Goal: Task Accomplishment & Management: Manage account settings

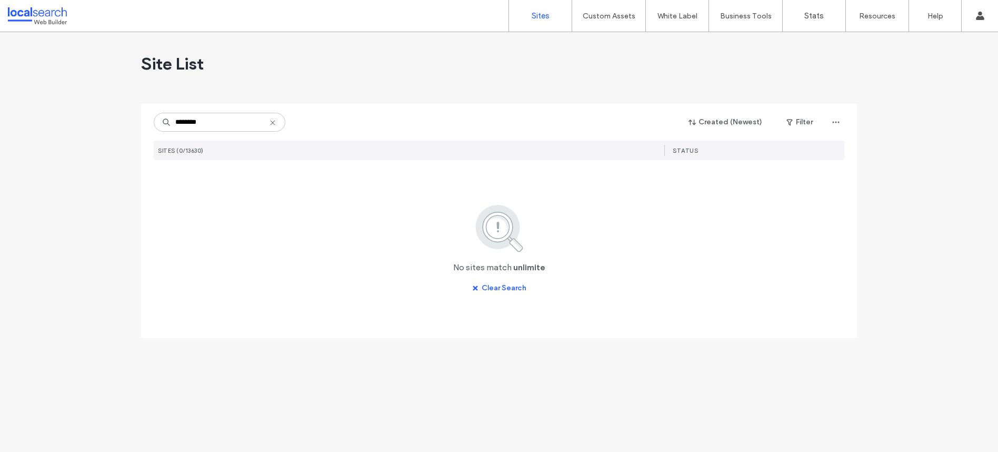
type input "********"
drag, startPoint x: 212, startPoint y: 127, endPoint x: 125, endPoint y: 118, distance: 87.2
click at [125, 118] on div "Site List ******** Created (Newest) Filter SITES (0/13630) STATUS No sites matc…" at bounding box center [499, 241] width 998 height 419
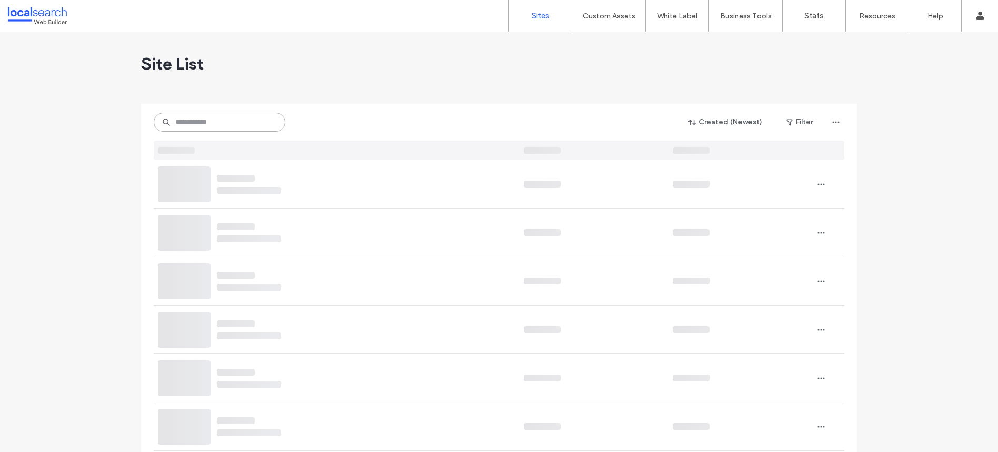
paste input "********"
type input "********"
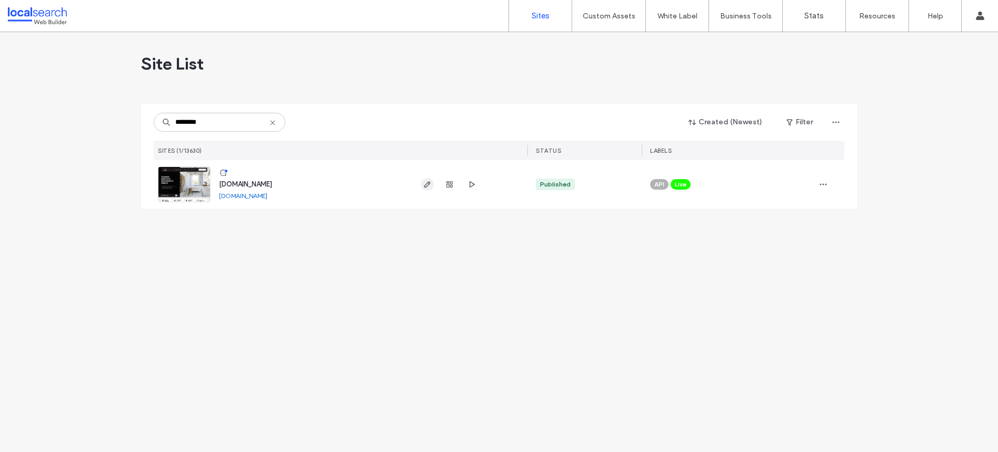
click at [433, 186] on span "button" at bounding box center [427, 184] width 13 height 13
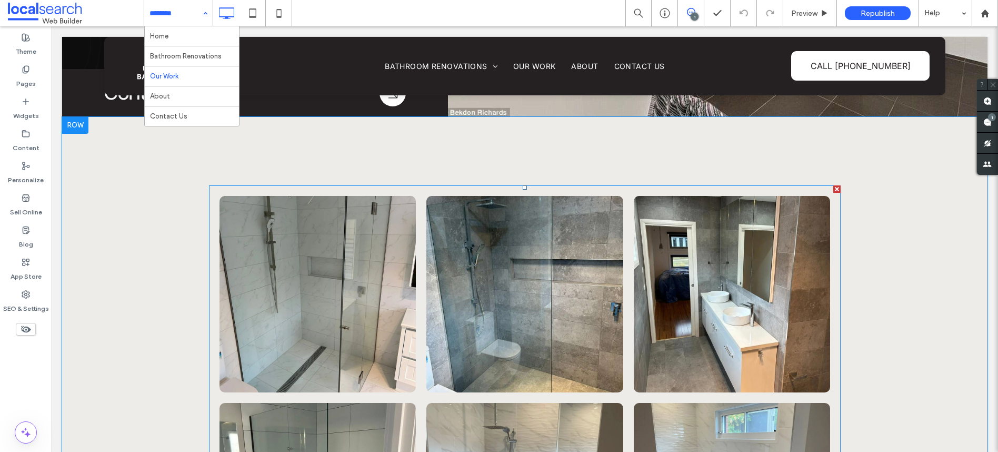
click at [283, 258] on link at bounding box center [317, 294] width 196 height 196
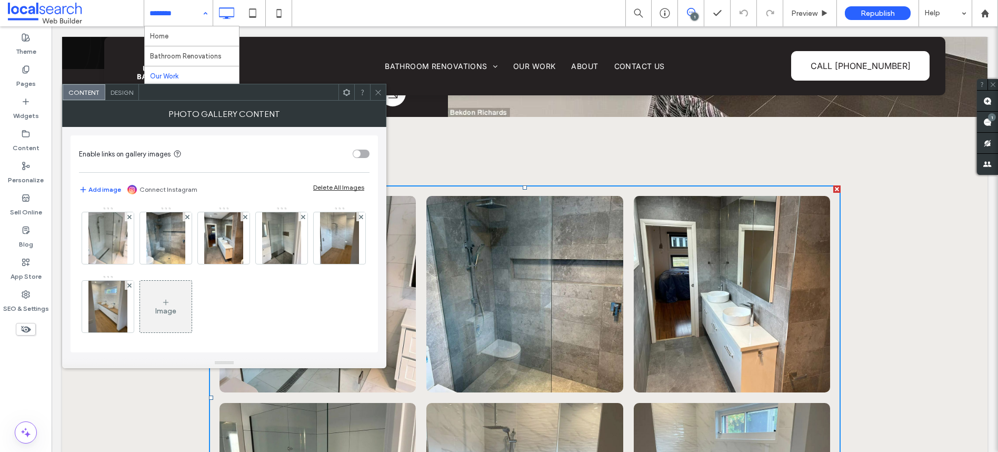
click at [377, 95] on icon at bounding box center [378, 92] width 8 height 8
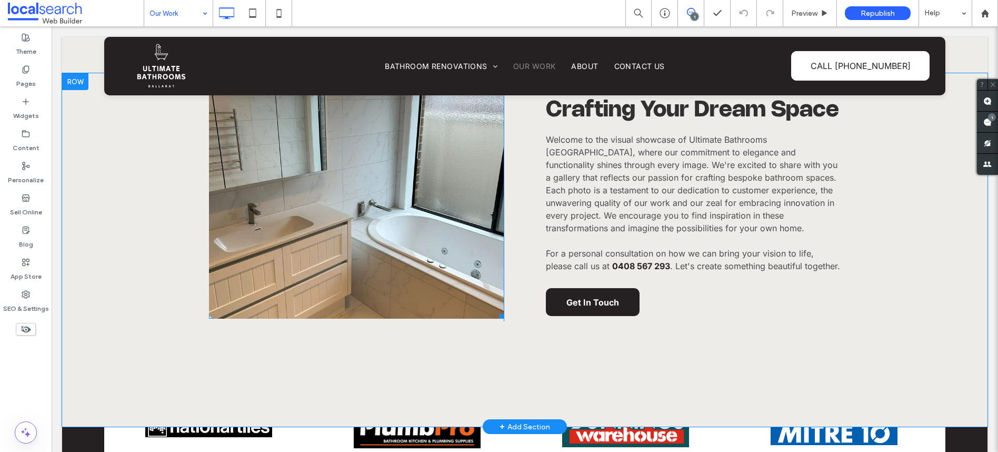
scroll to position [374, 0]
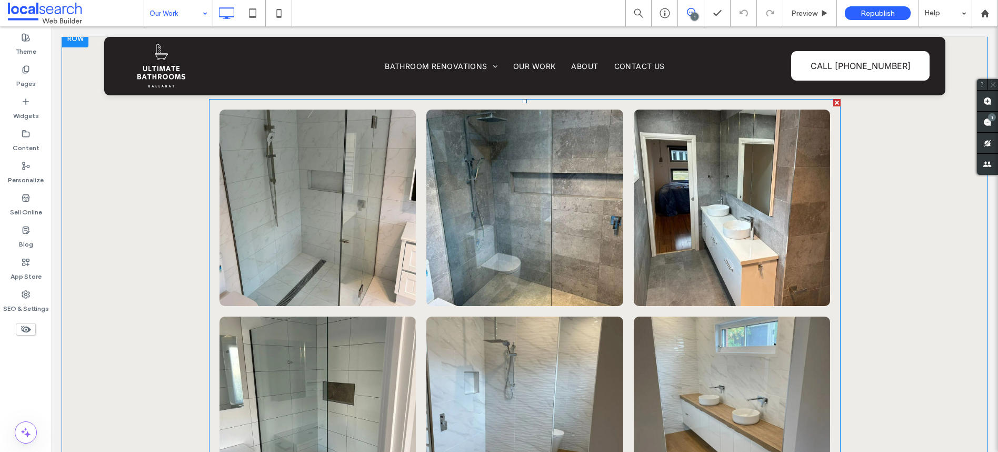
click at [318, 177] on link at bounding box center [317, 207] width 196 height 196
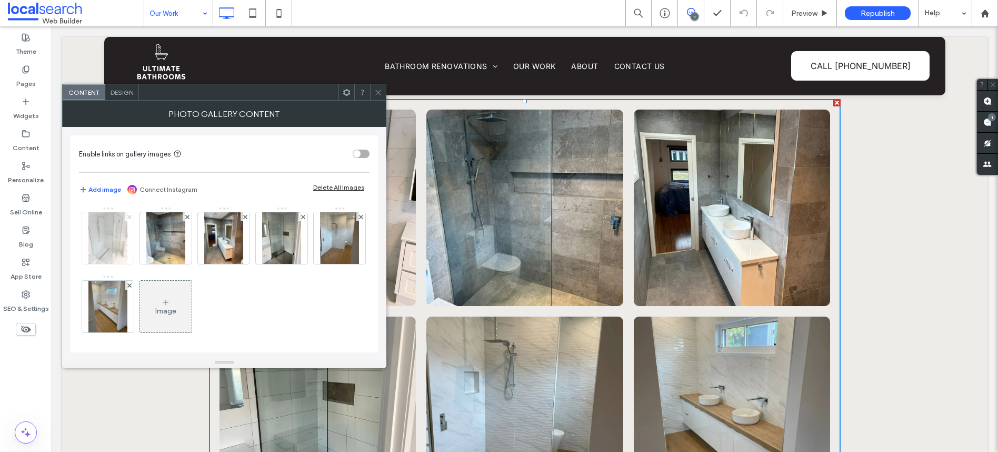
click at [128, 218] on icon at bounding box center [129, 217] width 4 height 4
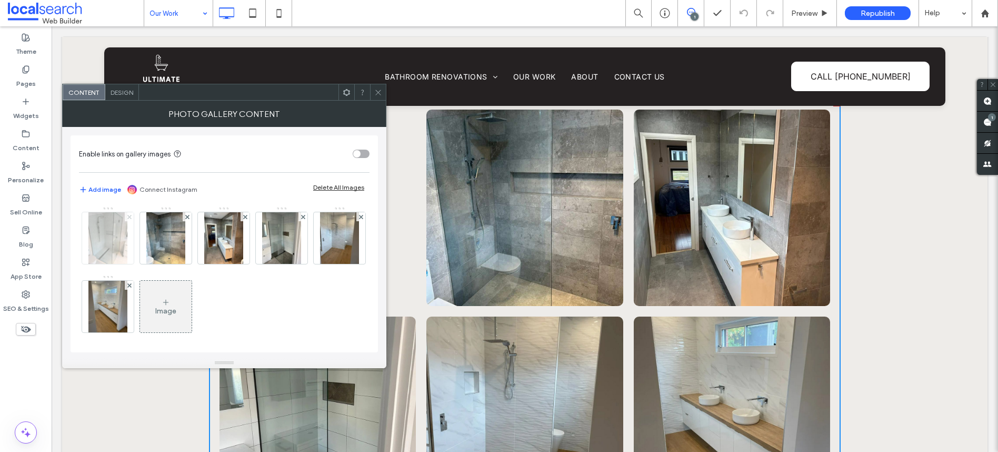
click at [128, 218] on icon at bounding box center [129, 217] width 4 height 4
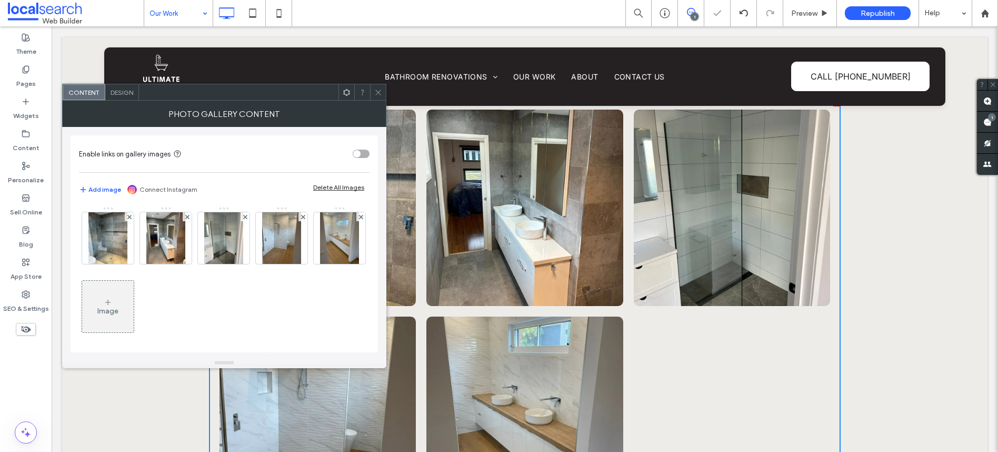
click at [128, 218] on icon at bounding box center [129, 217] width 4 height 4
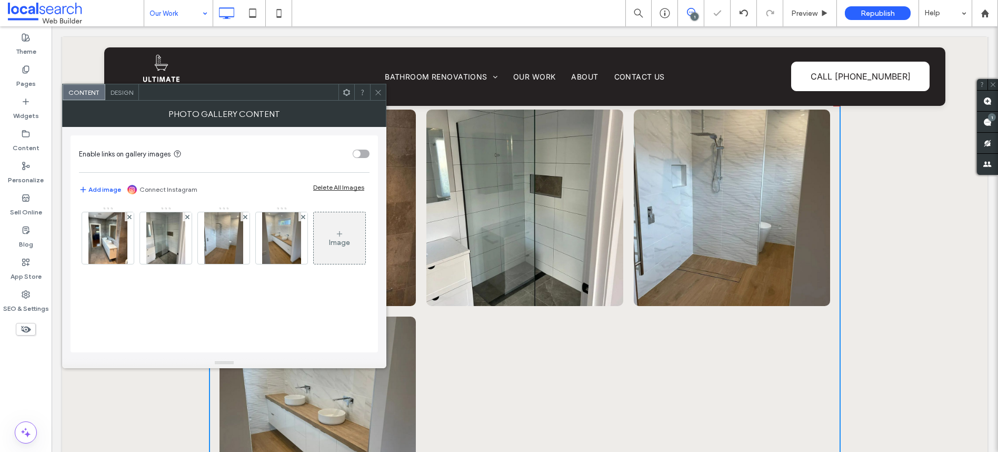
click at [128, 218] on icon at bounding box center [129, 217] width 4 height 4
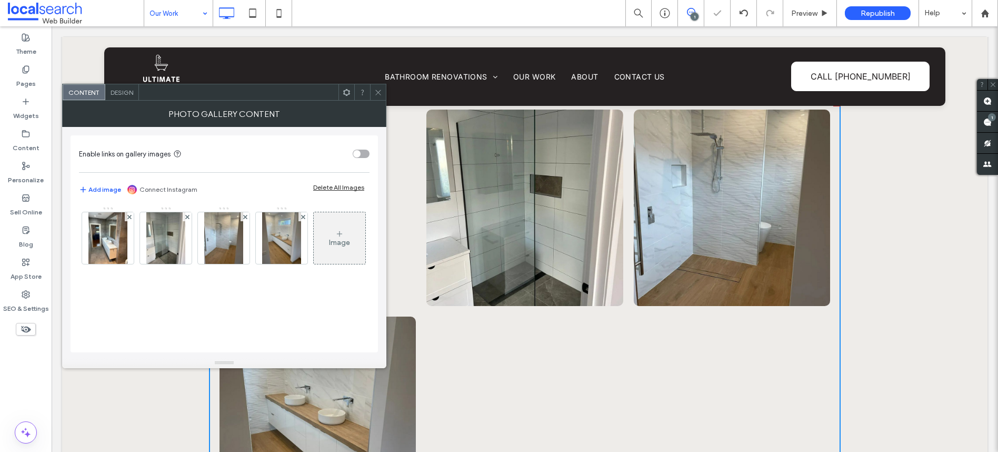
click at [128, 218] on icon at bounding box center [129, 217] width 4 height 4
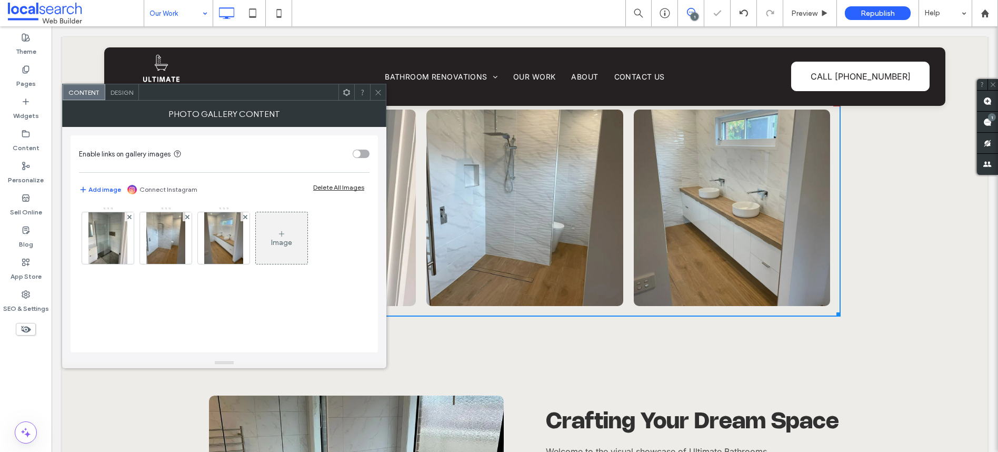
click at [128, 218] on icon at bounding box center [129, 217] width 4 height 4
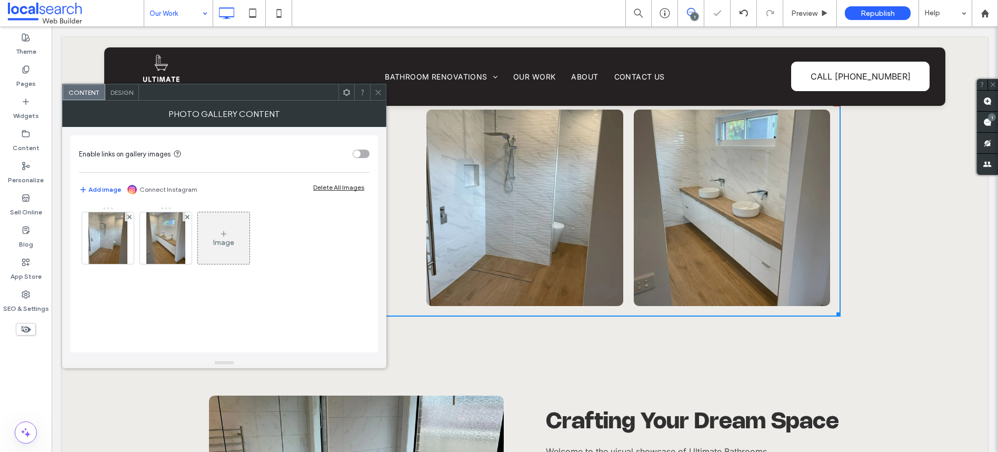
click at [128, 218] on icon at bounding box center [129, 217] width 4 height 4
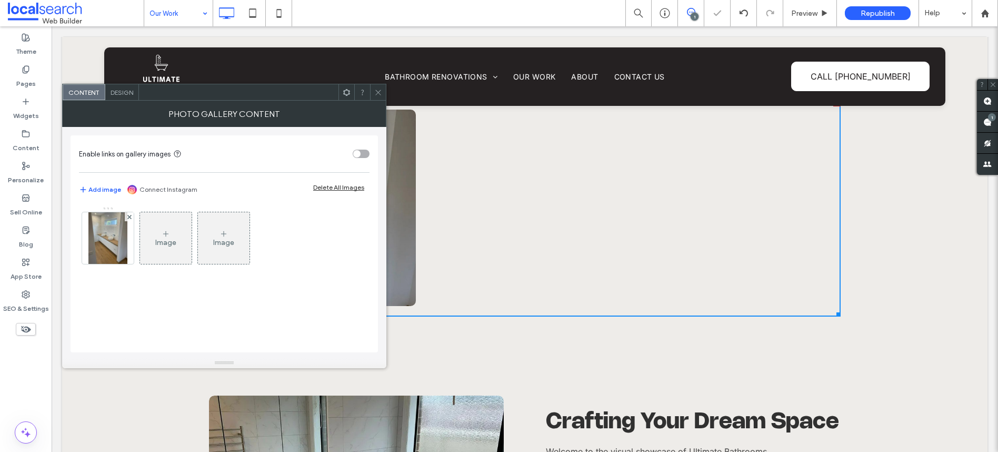
click at [128, 218] on icon at bounding box center [129, 217] width 4 height 4
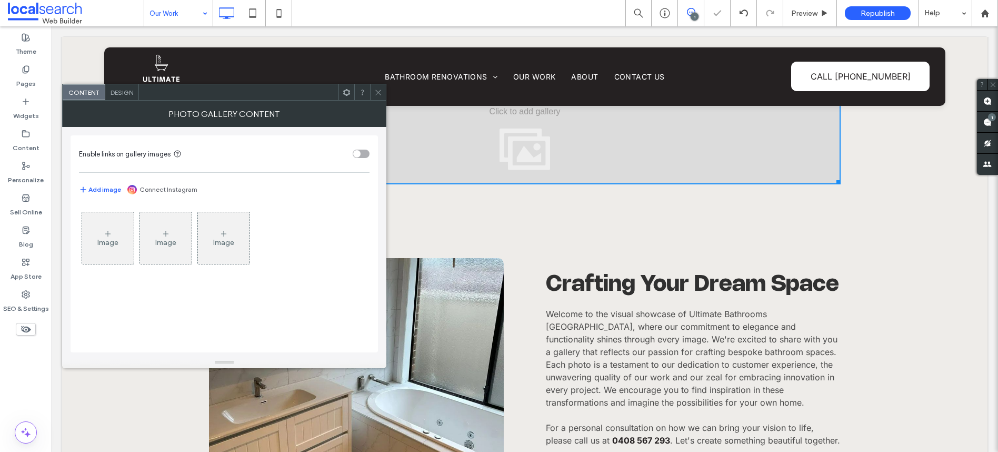
click at [112, 232] on div "Image" at bounding box center [108, 237] width 52 height 49
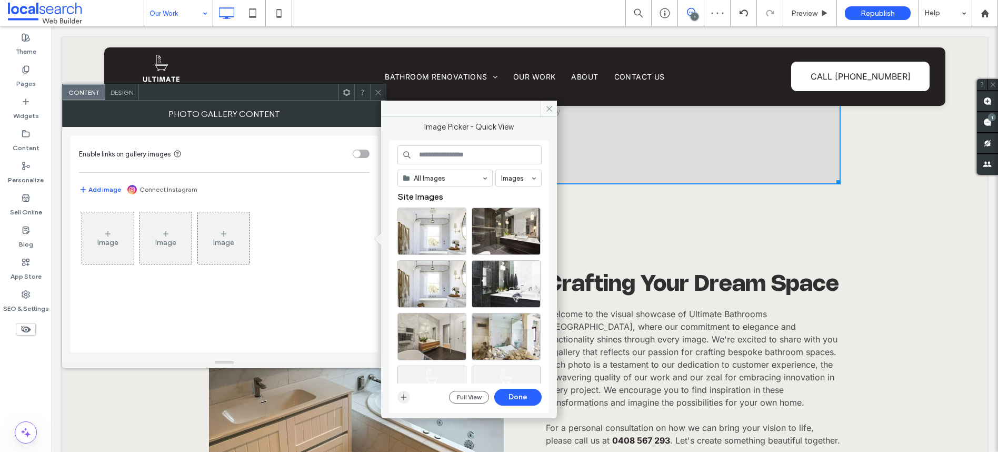
click at [404, 398] on icon "button" at bounding box center [403, 397] width 8 height 8
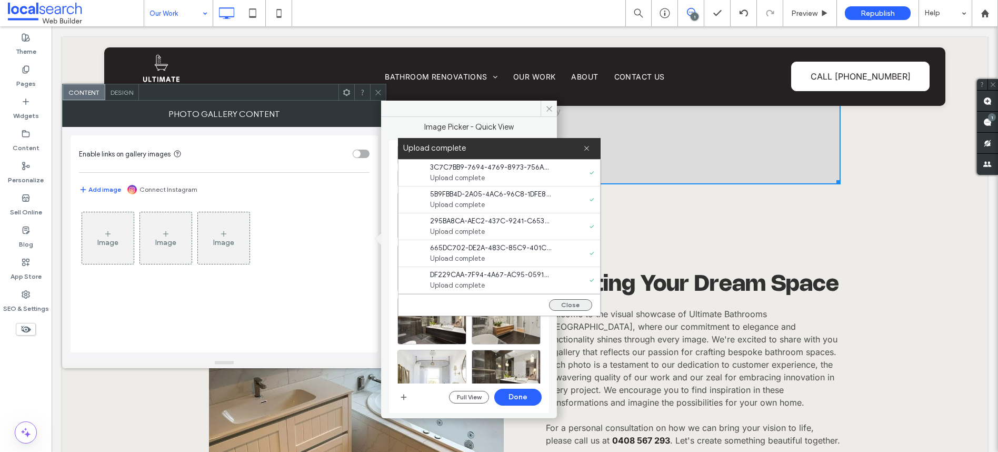
click at [573, 306] on button "Close" at bounding box center [570, 305] width 43 height 12
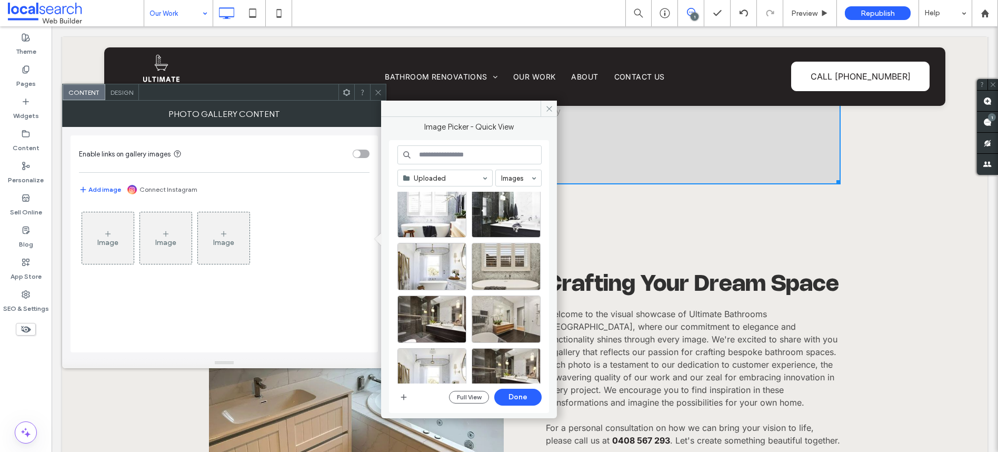
scroll to position [2, 0]
click at [428, 213] on div "Select" at bounding box center [431, 212] width 69 height 47
click at [506, 220] on div "Select" at bounding box center [506, 212] width 69 height 47
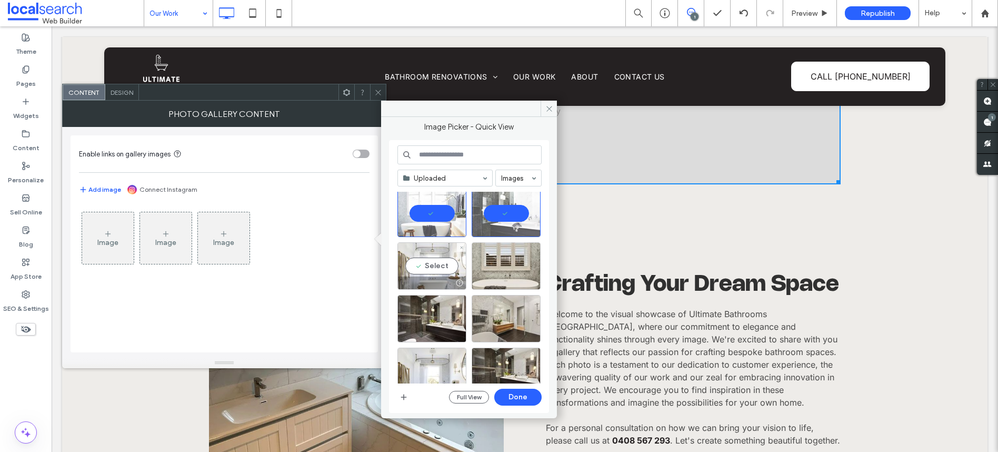
click at [421, 249] on div "Select" at bounding box center [431, 265] width 69 height 47
click at [495, 261] on div "Select" at bounding box center [506, 265] width 69 height 47
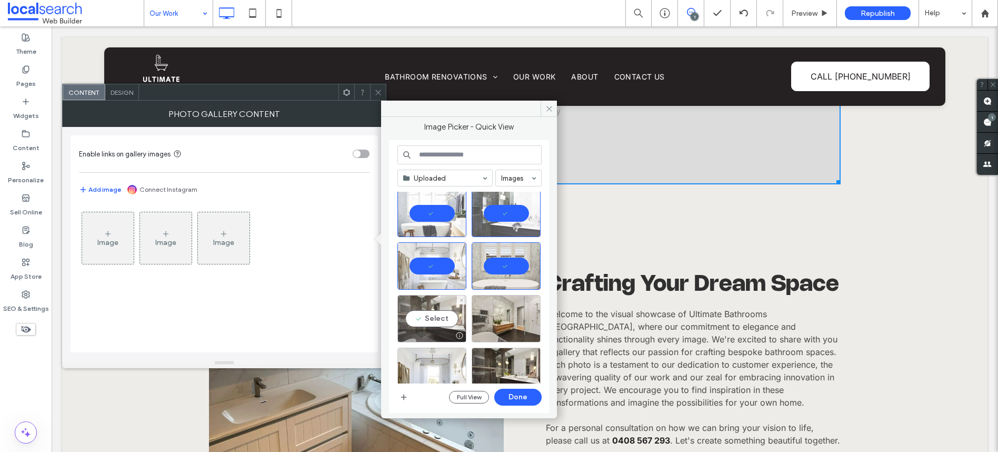
click at [419, 298] on div "Select" at bounding box center [431, 318] width 69 height 47
click at [500, 317] on div "Select" at bounding box center [506, 318] width 69 height 47
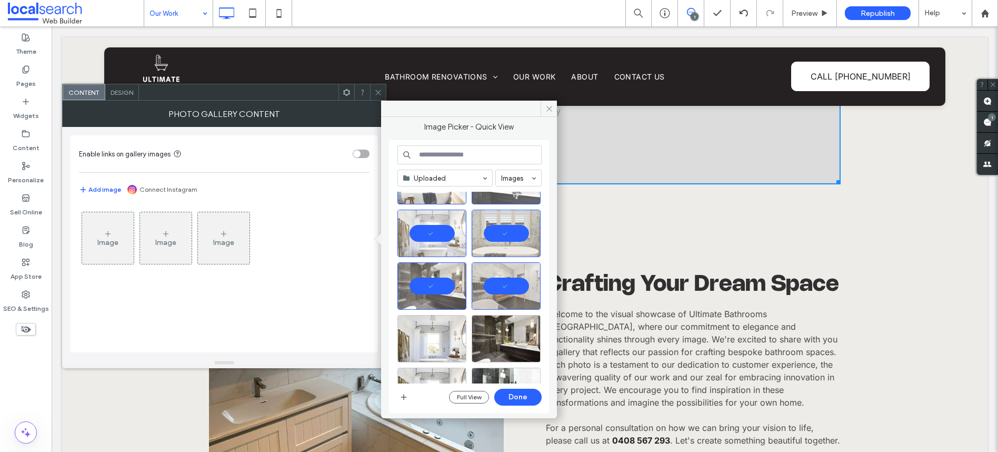
scroll to position [0, 0]
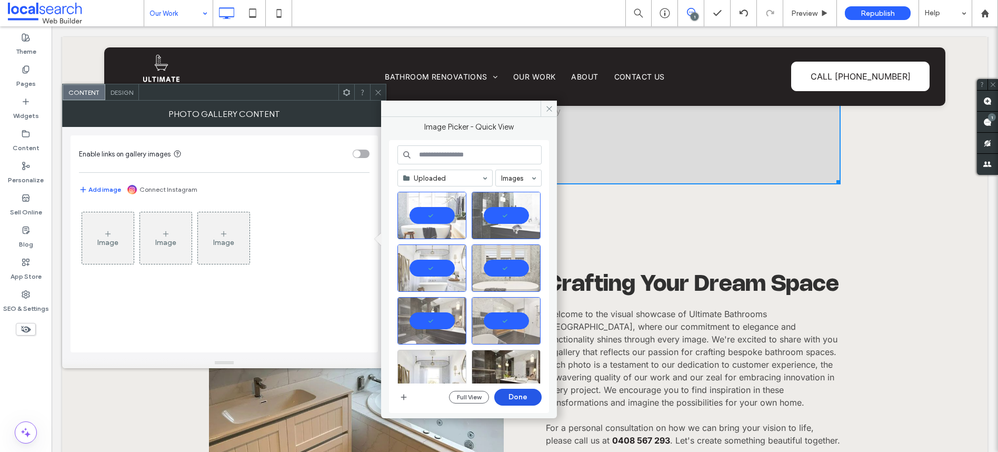
click at [515, 399] on button "Done" at bounding box center [517, 396] width 47 height 17
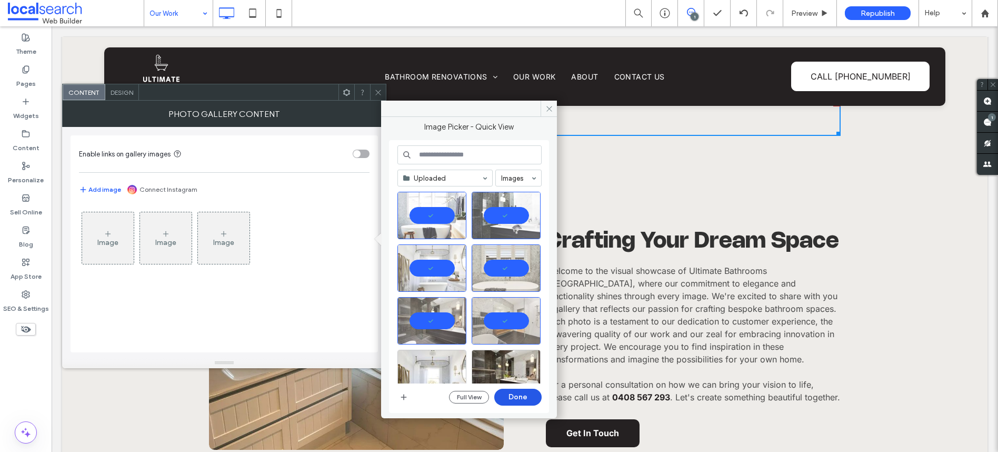
click at [515, 399] on div "Click To Paste Crafting Your Dream Space Welcome to the visual showcase of Ulti…" at bounding box center [525, 333] width 632 height 237
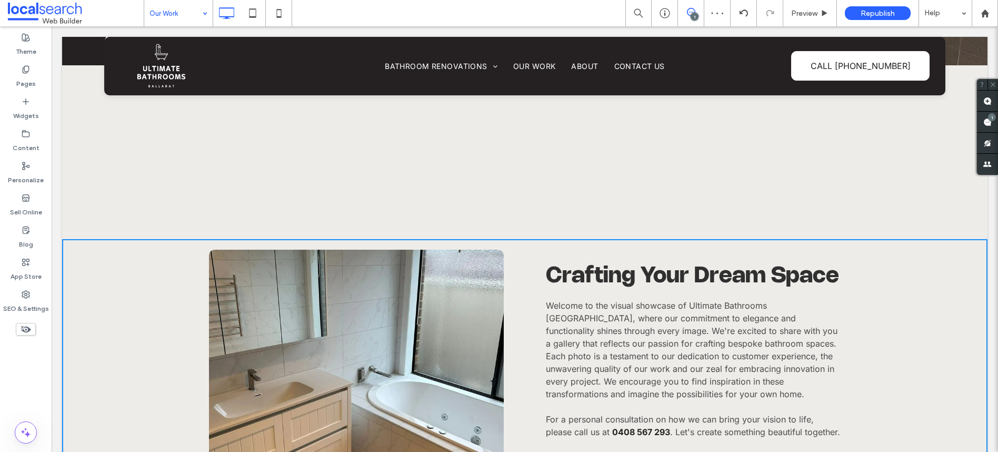
scroll to position [344, 0]
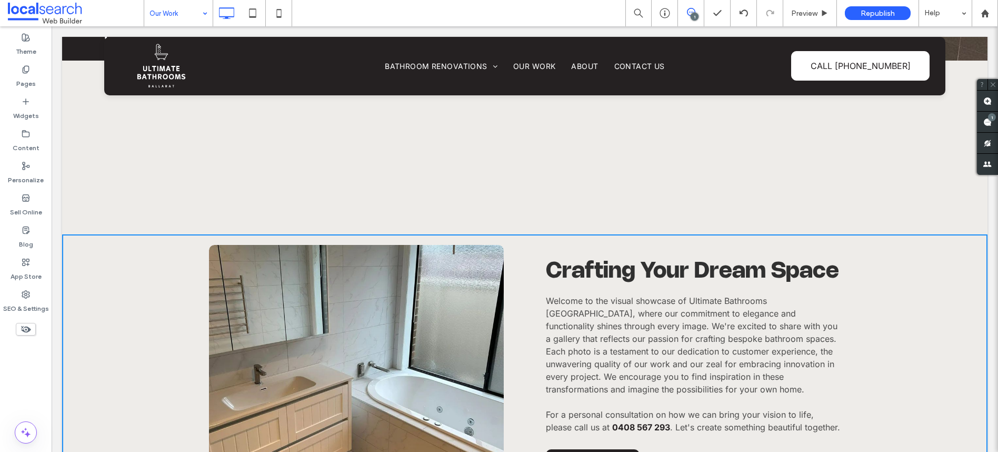
click at [573, 148] on div at bounding box center [525, 147] width 632 height 37
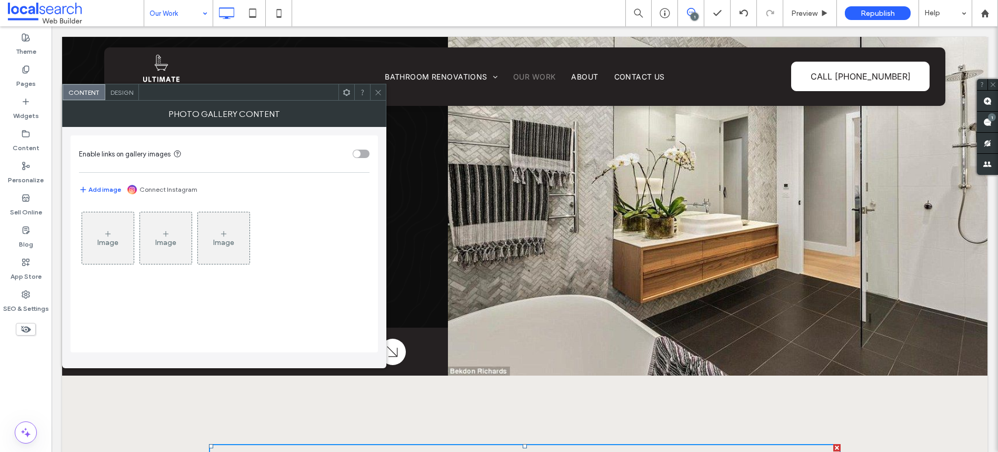
scroll to position [0, 0]
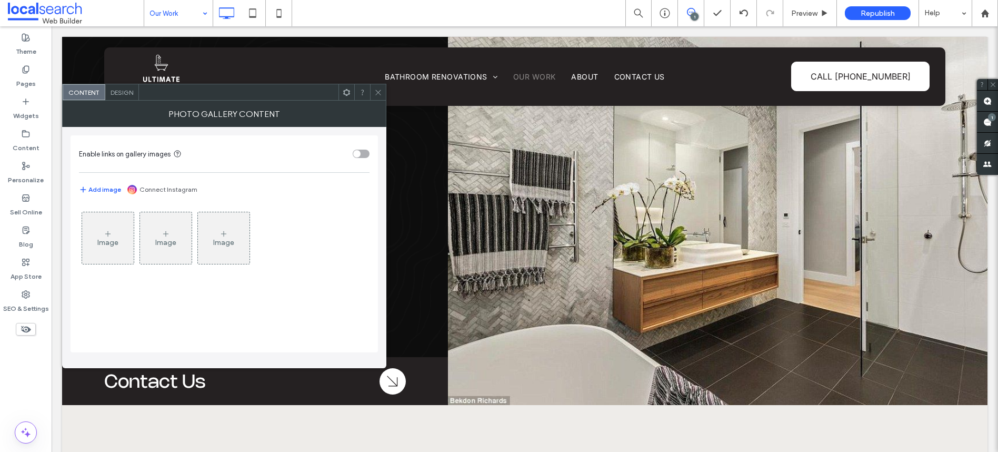
drag, startPoint x: 381, startPoint y: 92, endPoint x: 482, endPoint y: 251, distance: 189.1
click at [381, 92] on icon at bounding box center [378, 92] width 8 height 8
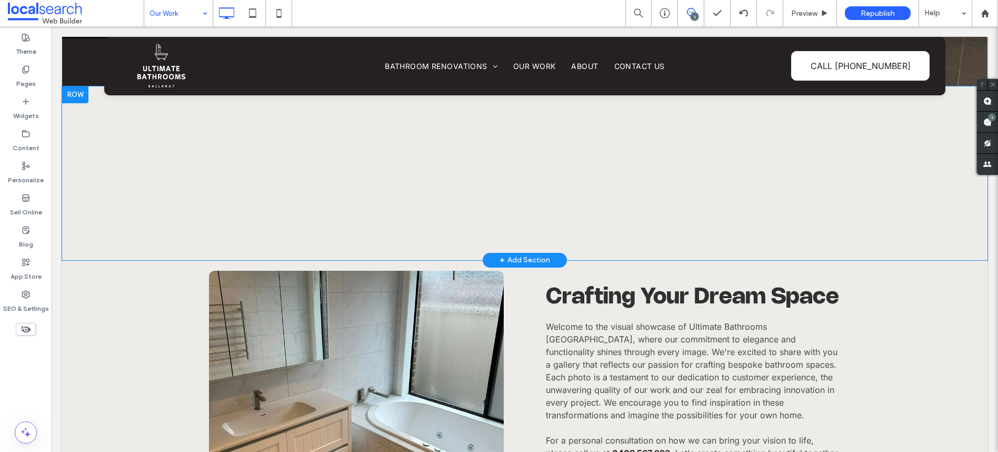
scroll to position [255, 0]
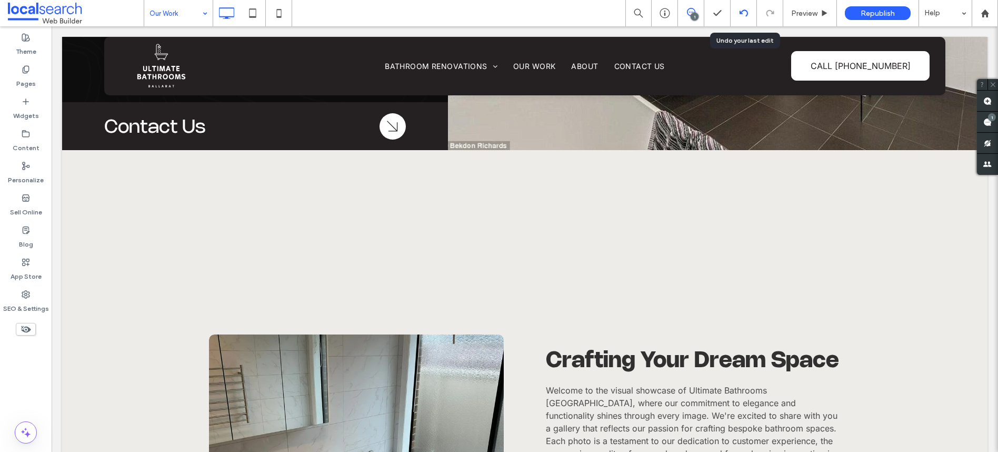
click at [747, 18] on div at bounding box center [743, 13] width 26 height 26
click at [744, 15] on icon at bounding box center [743, 13] width 8 height 8
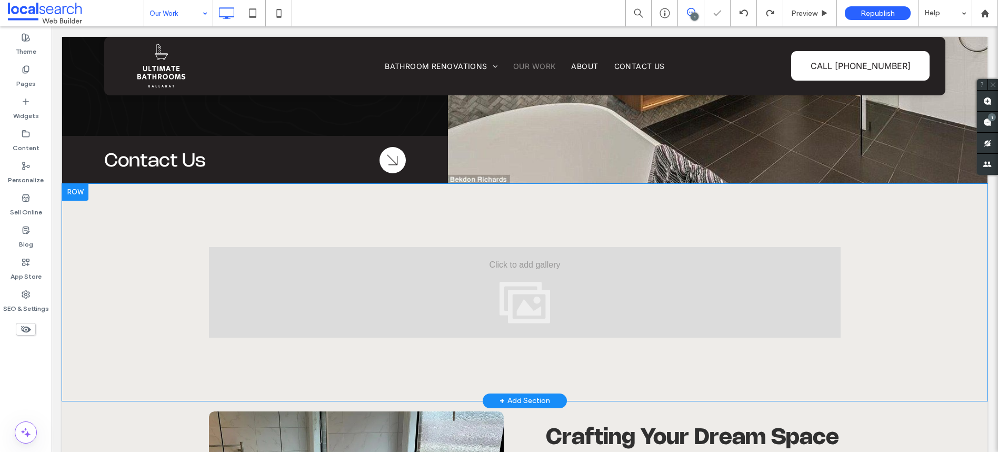
scroll to position [234, 0]
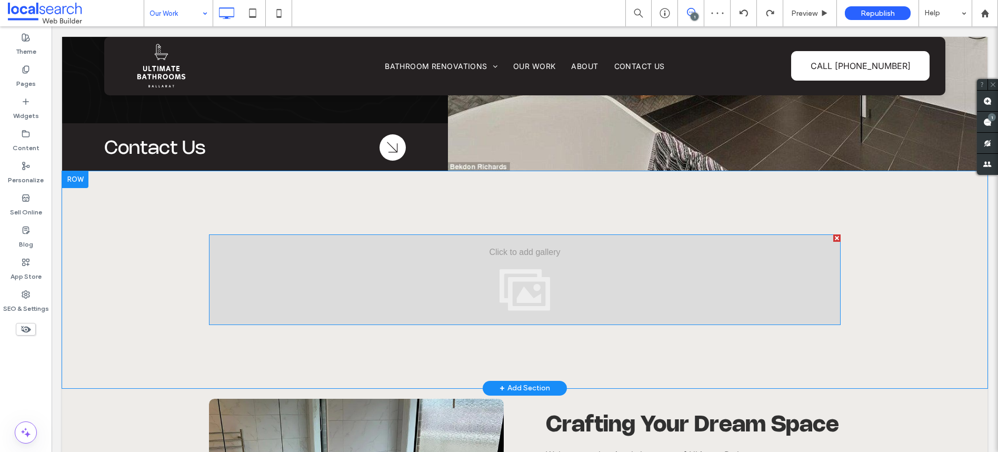
click at [555, 275] on div at bounding box center [525, 279] width 632 height 91
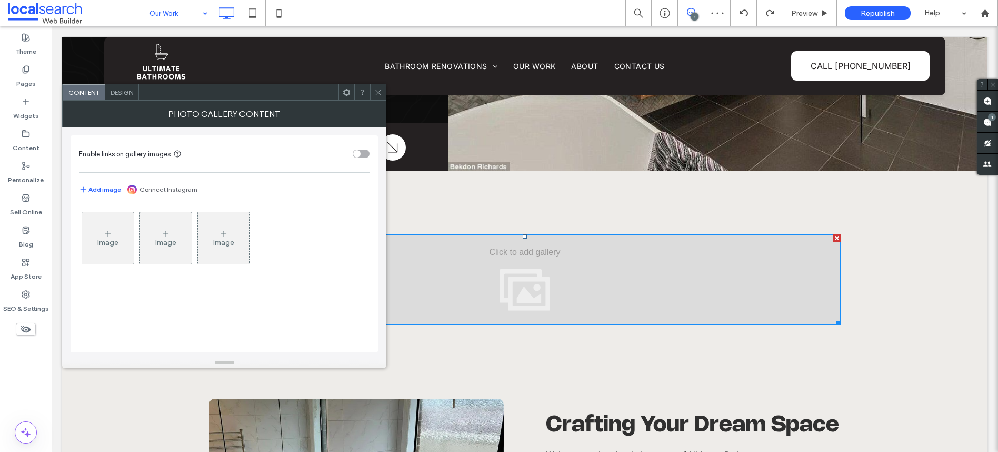
click at [104, 233] on icon at bounding box center [108, 233] width 8 height 8
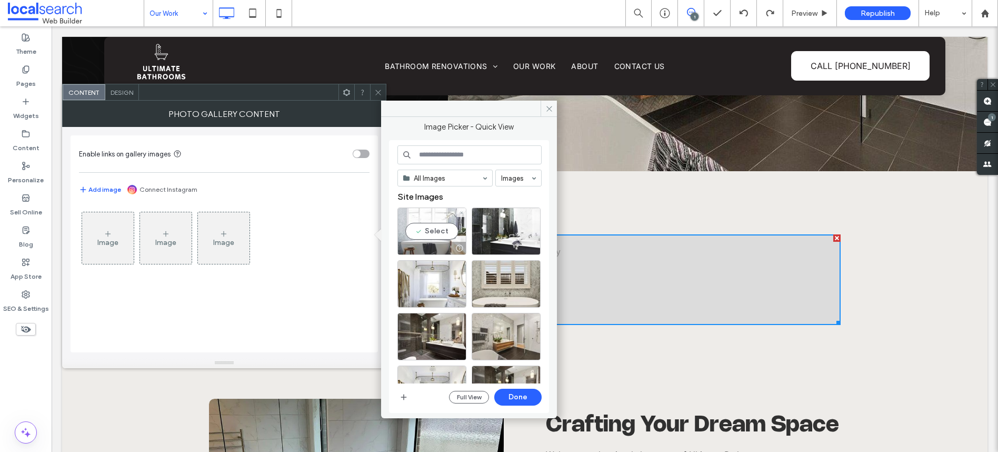
click at [434, 224] on div "Select" at bounding box center [431, 230] width 69 height 47
click at [492, 237] on div "Select" at bounding box center [506, 230] width 69 height 47
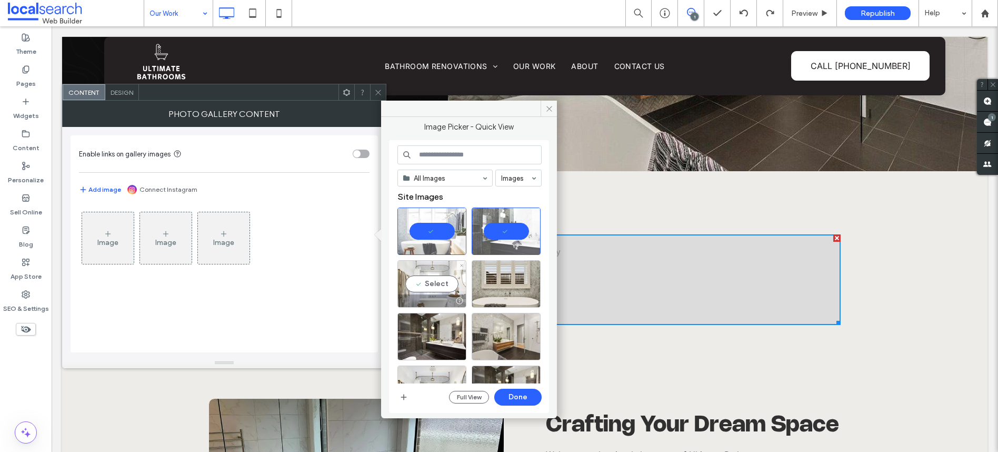
click at [418, 294] on div at bounding box center [432, 300] width 68 height 13
click at [508, 286] on div "Select" at bounding box center [506, 283] width 69 height 47
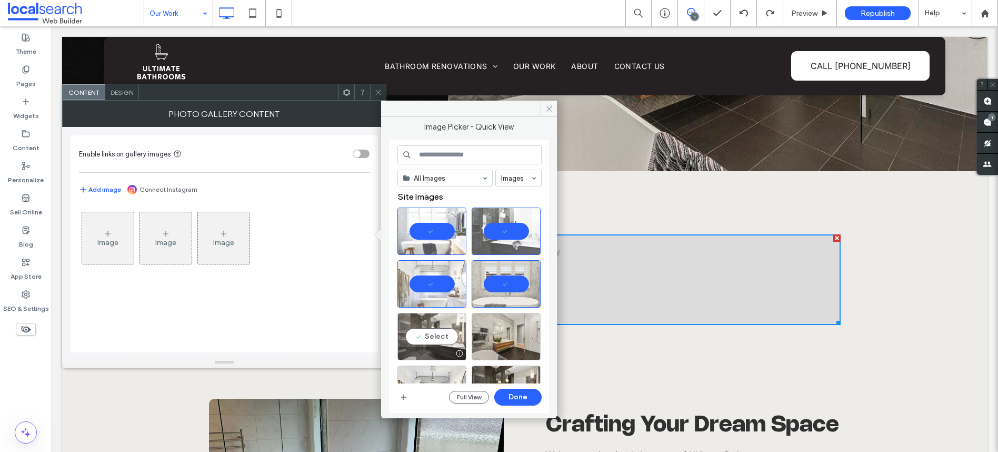
click at [422, 317] on div "Select" at bounding box center [431, 336] width 69 height 47
click at [500, 334] on div "Select" at bounding box center [506, 336] width 69 height 47
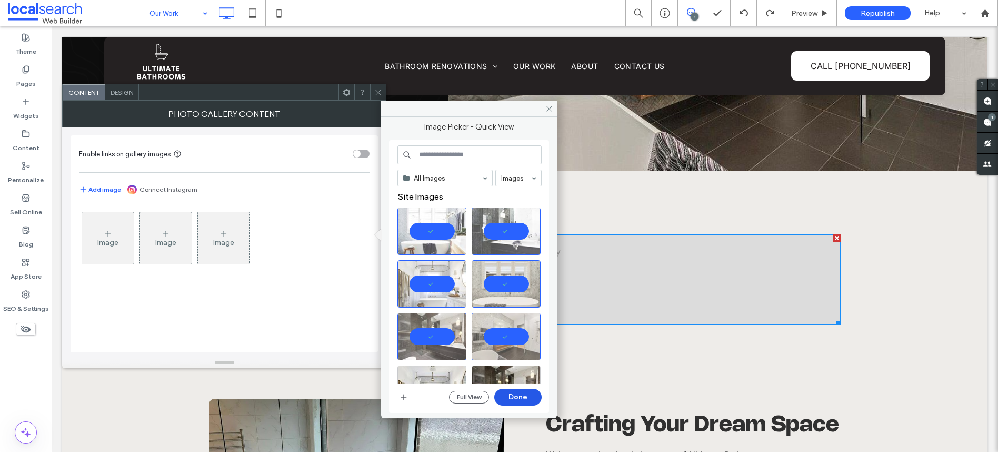
click at [513, 394] on button "Done" at bounding box center [517, 396] width 47 height 17
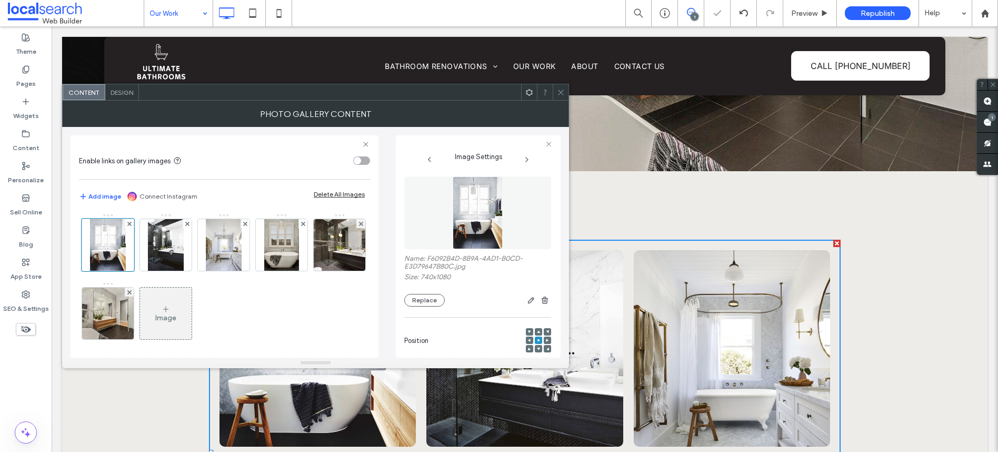
click at [560, 96] on span at bounding box center [561, 92] width 8 height 16
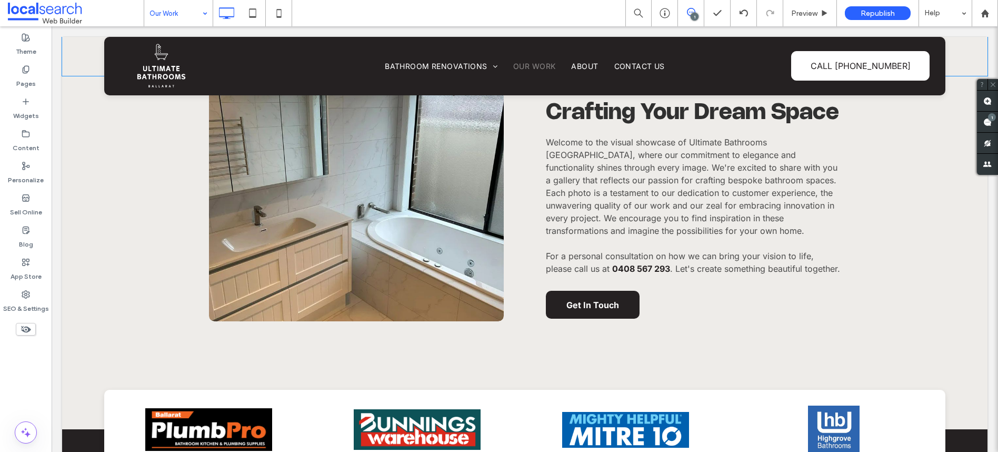
scroll to position [1004, 0]
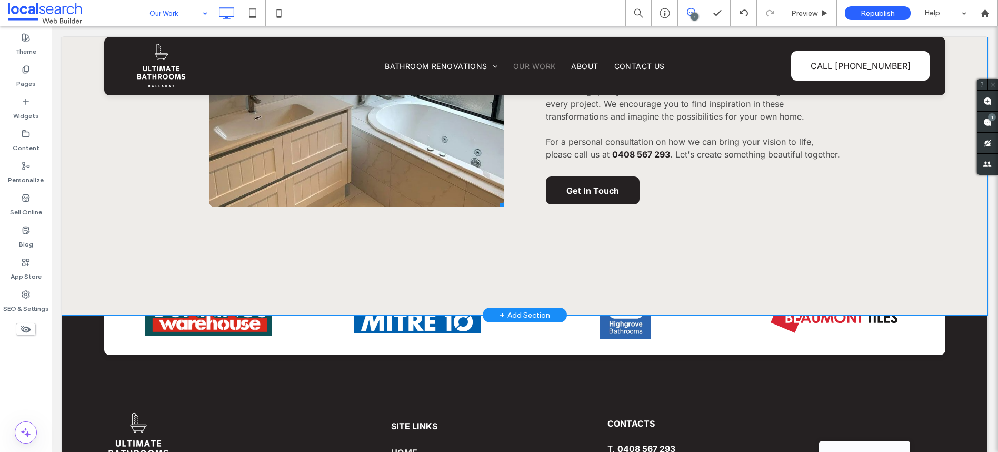
click at [412, 113] on link at bounding box center [356, 89] width 313 height 249
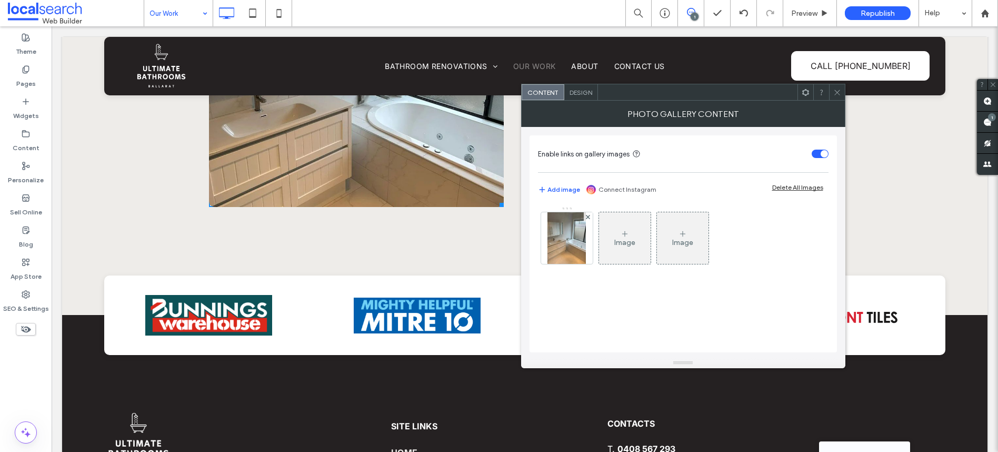
click at [613, 230] on div "Image" at bounding box center [625, 237] width 52 height 49
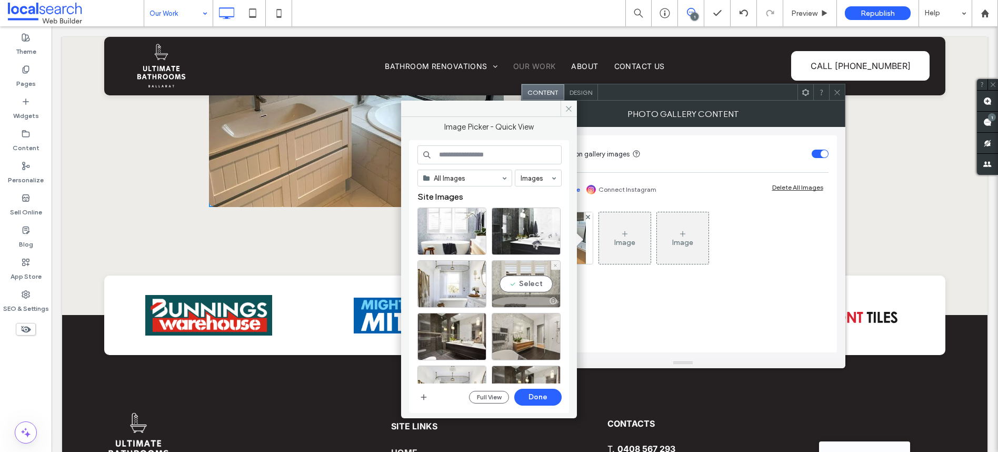
click at [525, 280] on div "Select" at bounding box center [526, 283] width 69 height 47
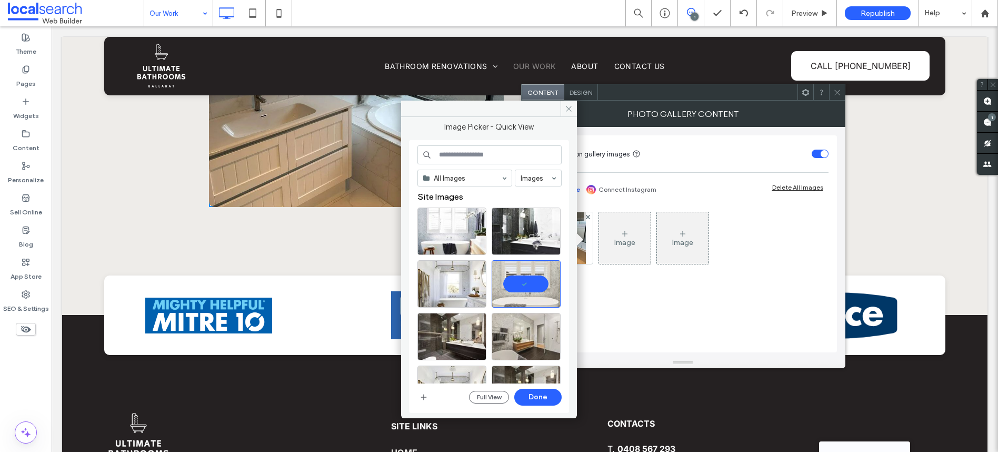
click at [546, 386] on div "All Images Images Site Images Full View Done" at bounding box center [489, 276] width 144 height 263
click at [545, 394] on button "Done" at bounding box center [537, 396] width 47 height 17
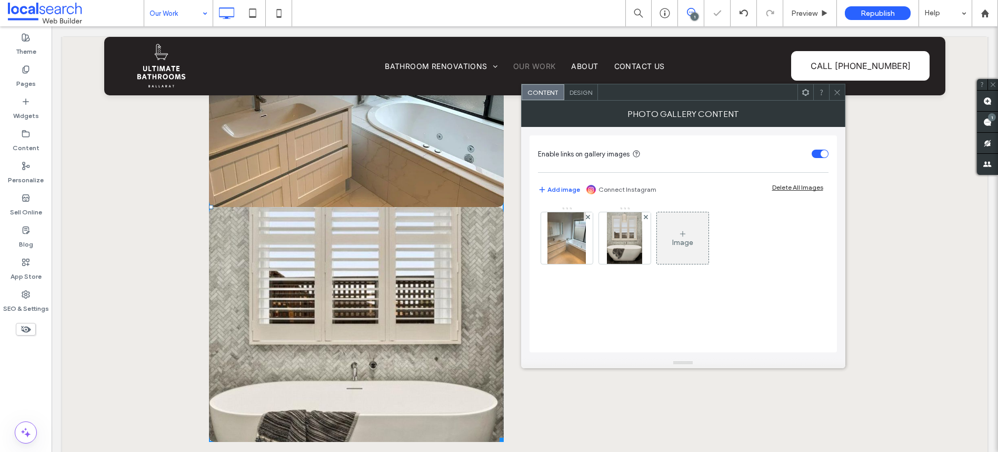
scroll to position [1122, 0]
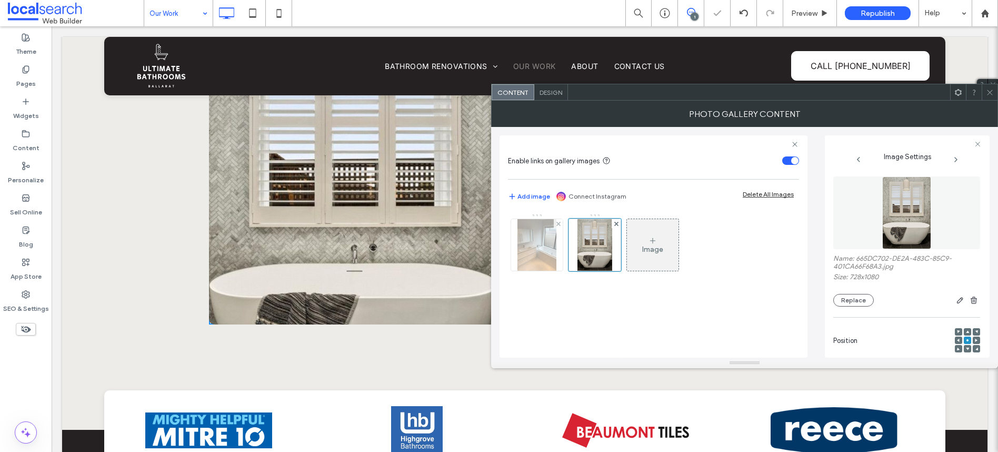
click at [555, 221] on div at bounding box center [558, 223] width 9 height 9
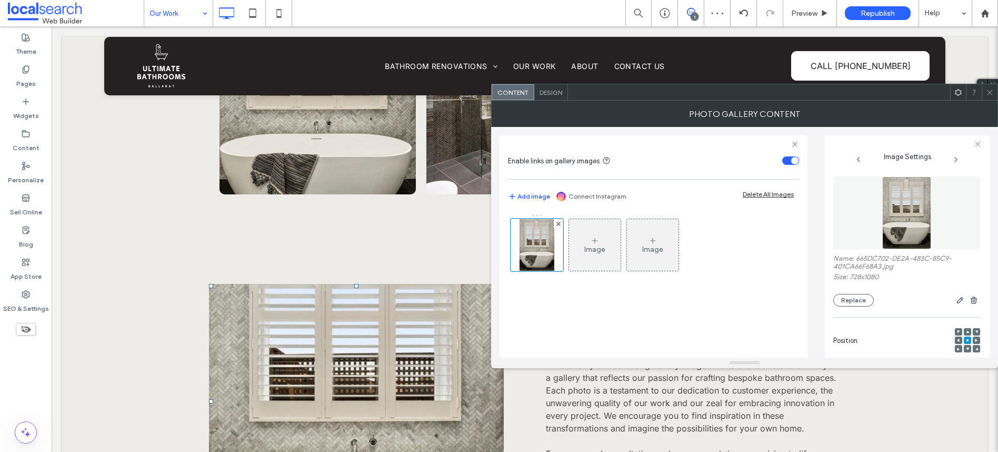
scroll to position [704, 0]
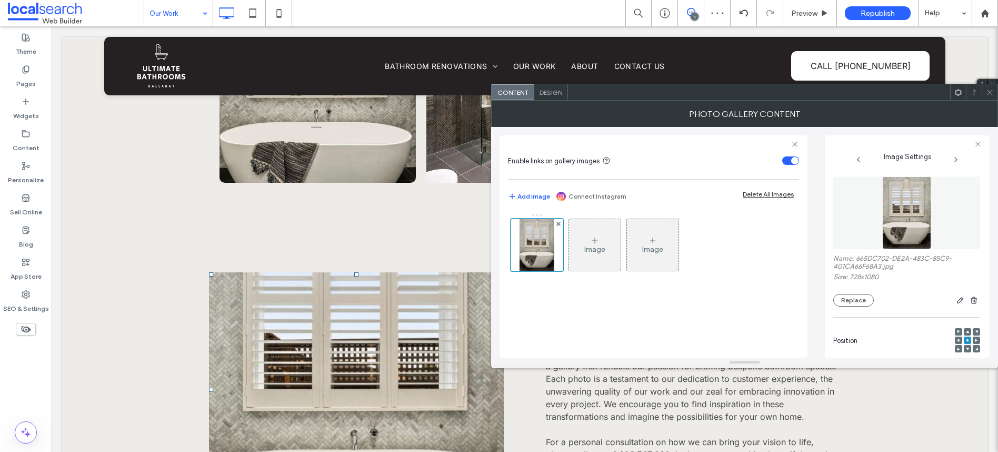
click at [338, 373] on link at bounding box center [356, 389] width 313 height 249
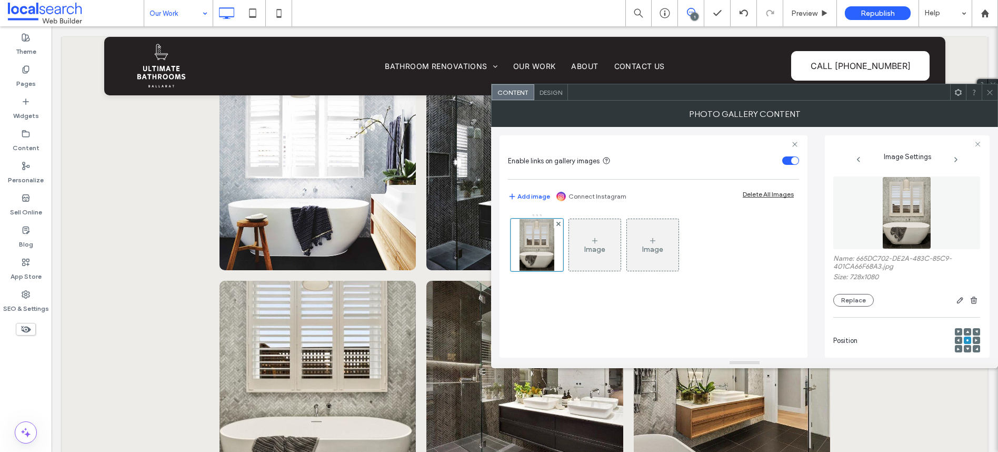
scroll to position [498, 0]
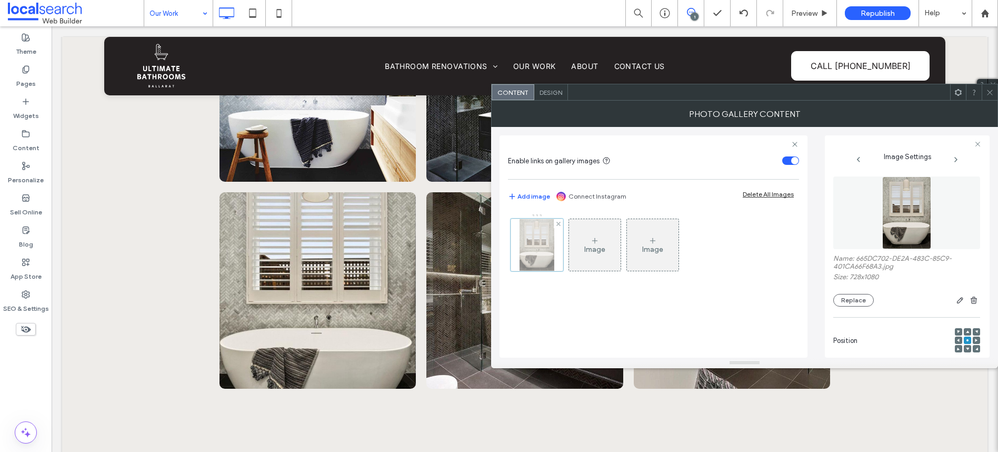
click at [530, 244] on div at bounding box center [536, 244] width 53 height 53
click at [867, 298] on button "Replace" at bounding box center [853, 300] width 41 height 13
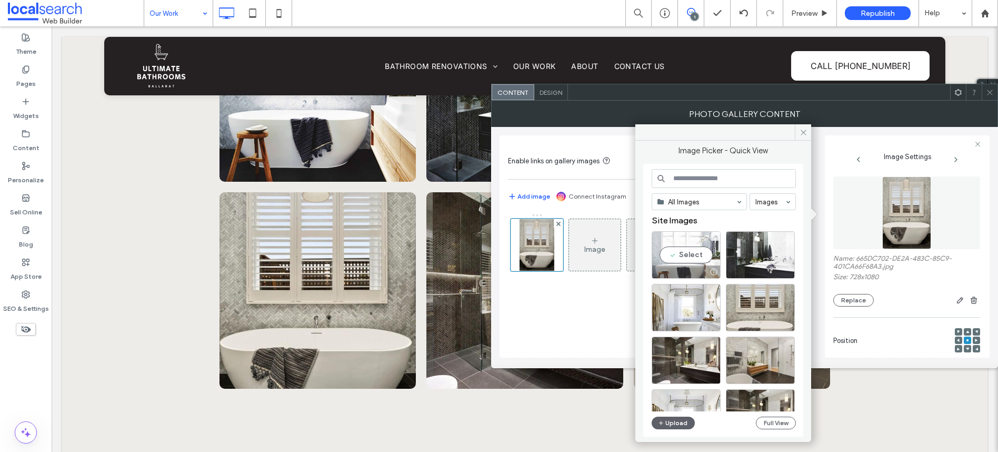
click at [675, 250] on div "Select" at bounding box center [686, 254] width 69 height 47
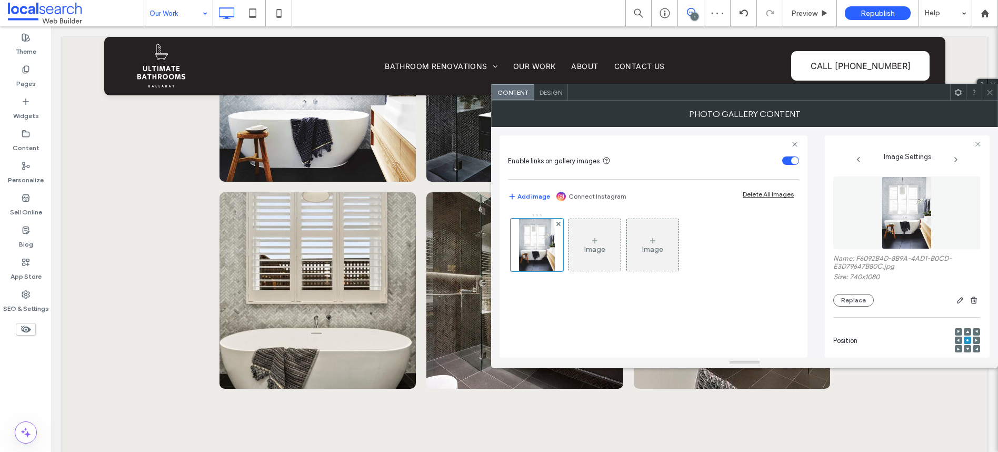
click at [994, 89] on div at bounding box center [990, 92] width 16 height 16
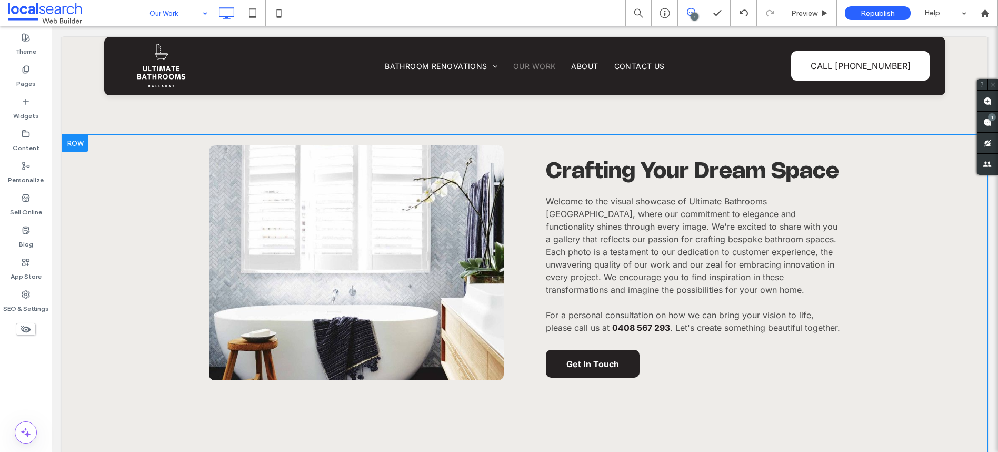
scroll to position [842, 0]
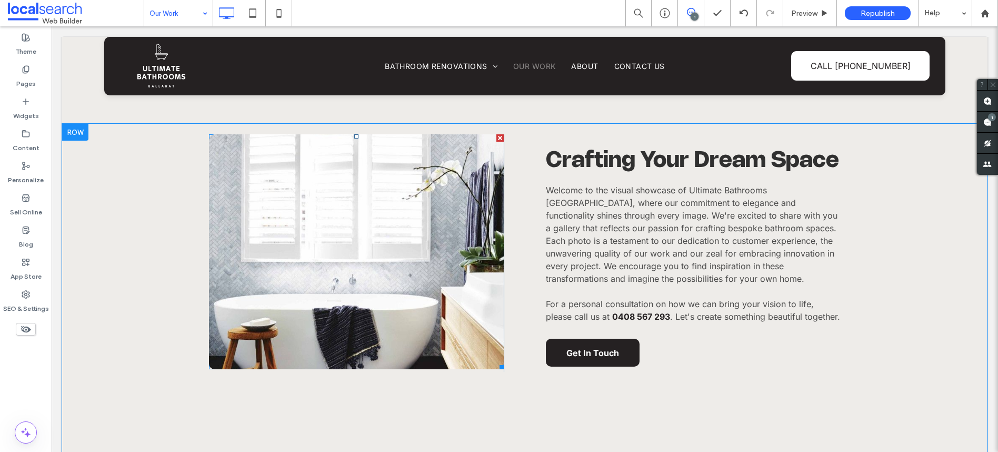
click at [346, 276] on link at bounding box center [356, 251] width 313 height 249
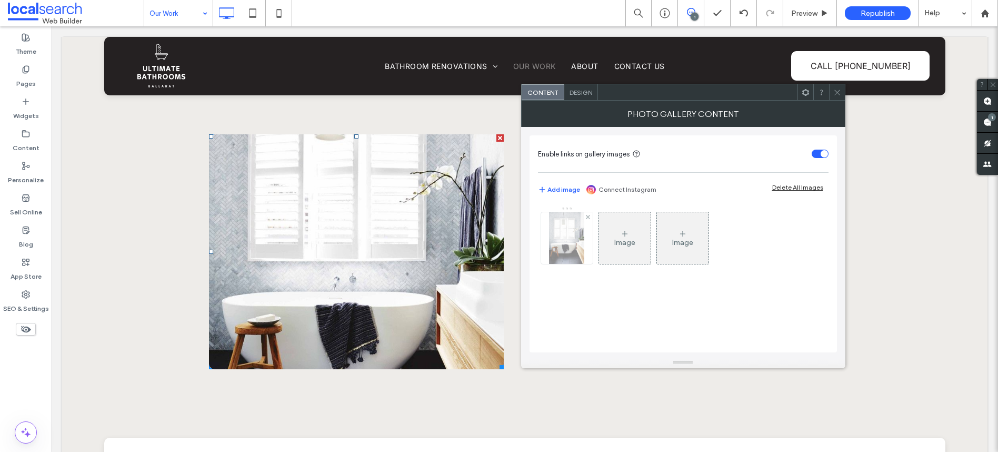
click at [542, 238] on div at bounding box center [567, 238] width 52 height 52
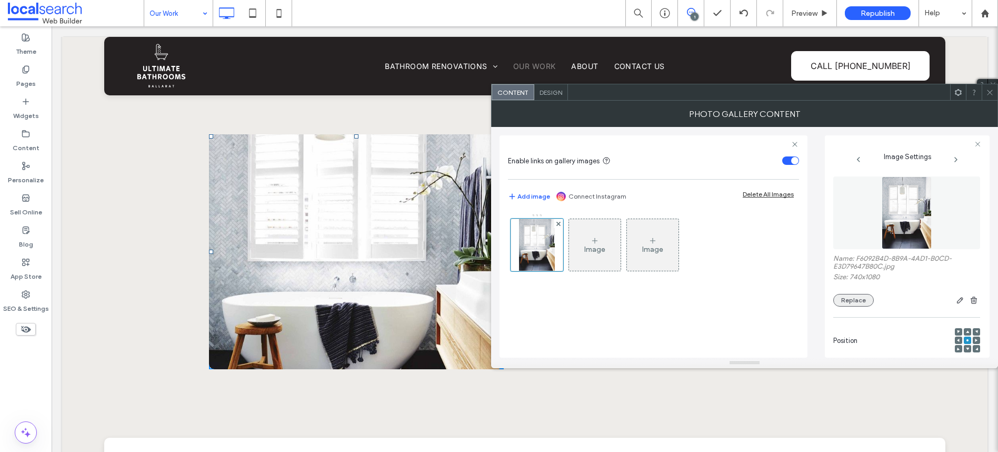
click at [864, 296] on button "Replace" at bounding box center [853, 300] width 41 height 13
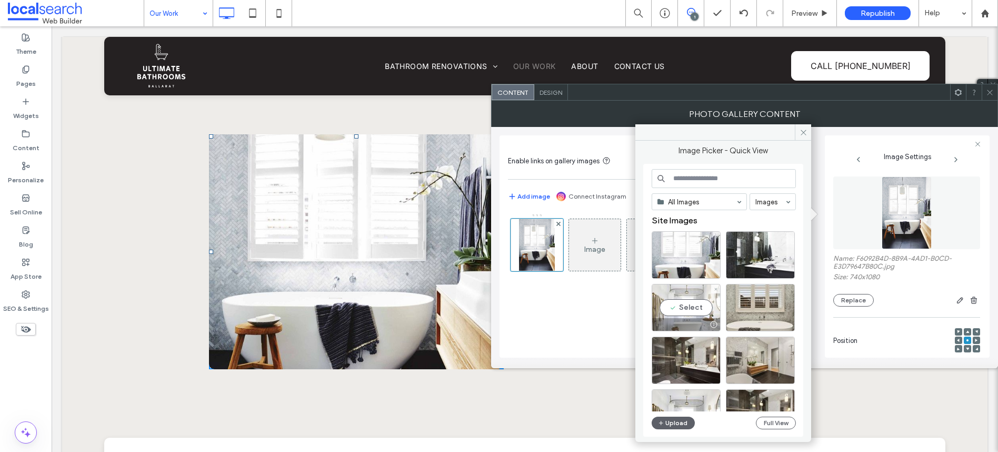
click at [699, 301] on div "Select" at bounding box center [686, 307] width 69 height 47
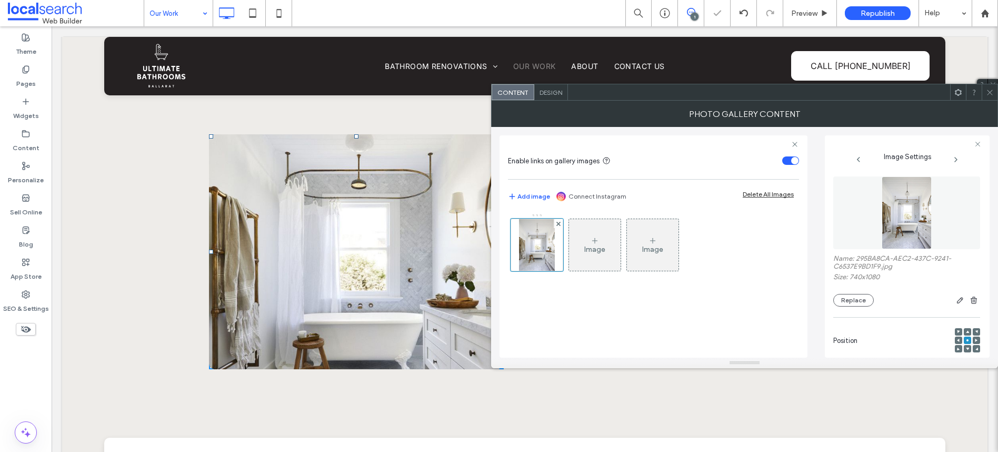
click at [986, 98] on span at bounding box center [990, 92] width 8 height 16
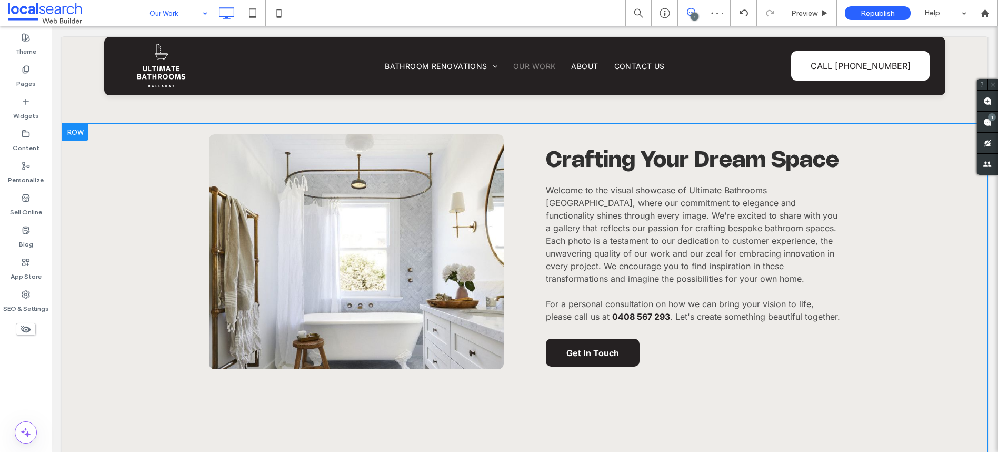
click at [930, 353] on div "Button Click To Paste Crafting Your Dream Space Welcome to the visual showcase …" at bounding box center [524, 300] width 925 height 353
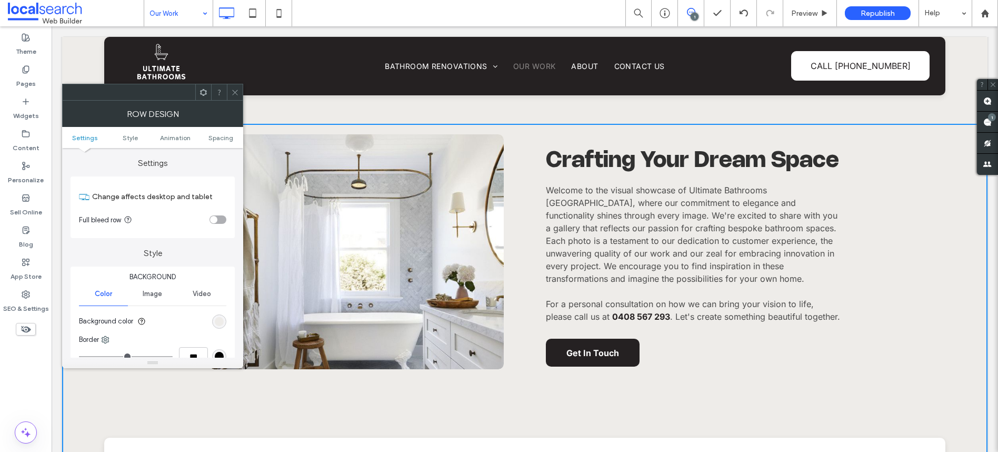
click at [236, 93] on icon at bounding box center [235, 92] width 8 height 8
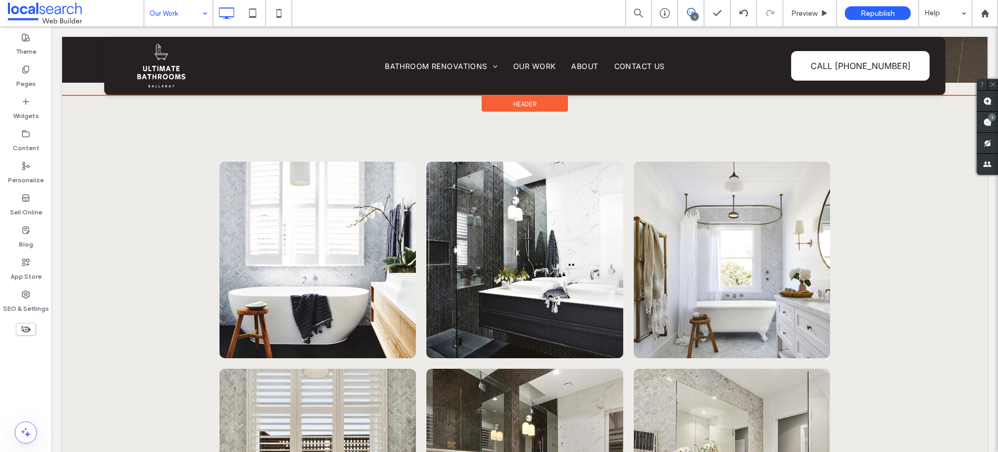
scroll to position [320, 0]
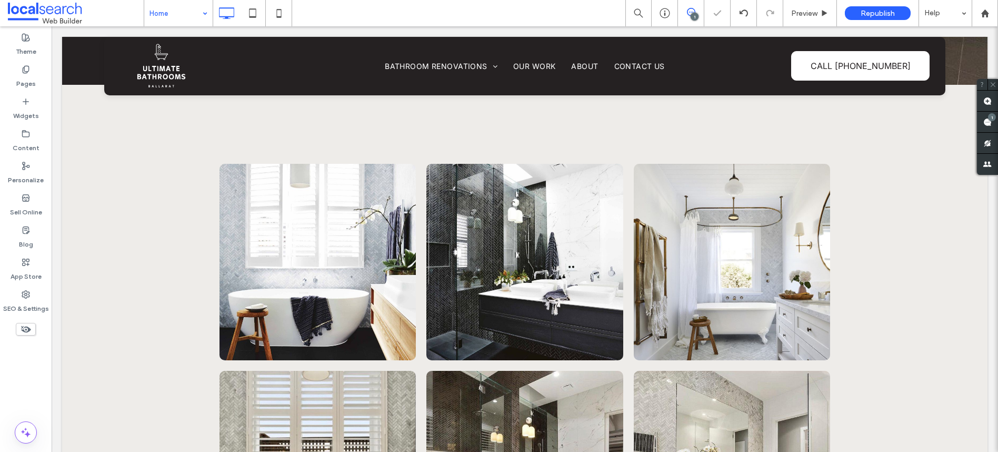
click at [180, 19] on input at bounding box center [175, 13] width 53 height 26
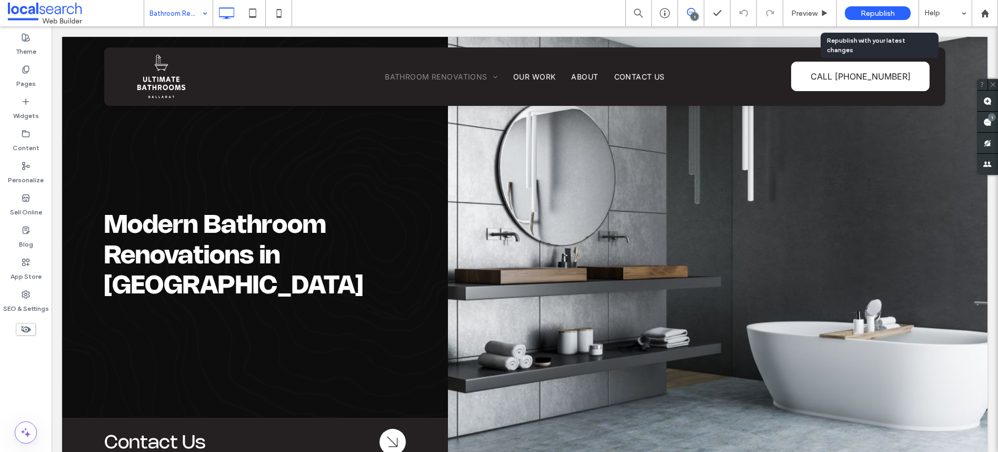
click at [877, 17] on div "Republish" at bounding box center [878, 13] width 66 height 14
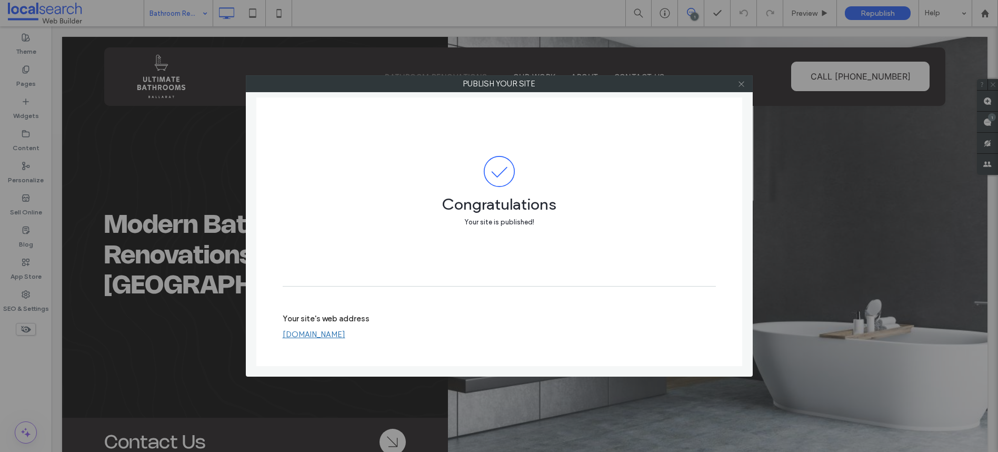
click at [742, 81] on icon at bounding box center [741, 84] width 8 height 8
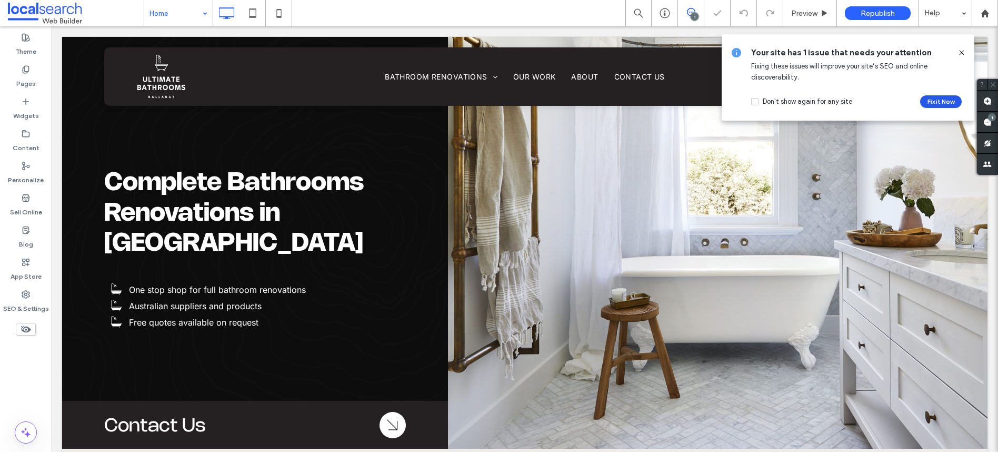
click at [941, 101] on button "Fix it Now" at bounding box center [941, 101] width 42 height 13
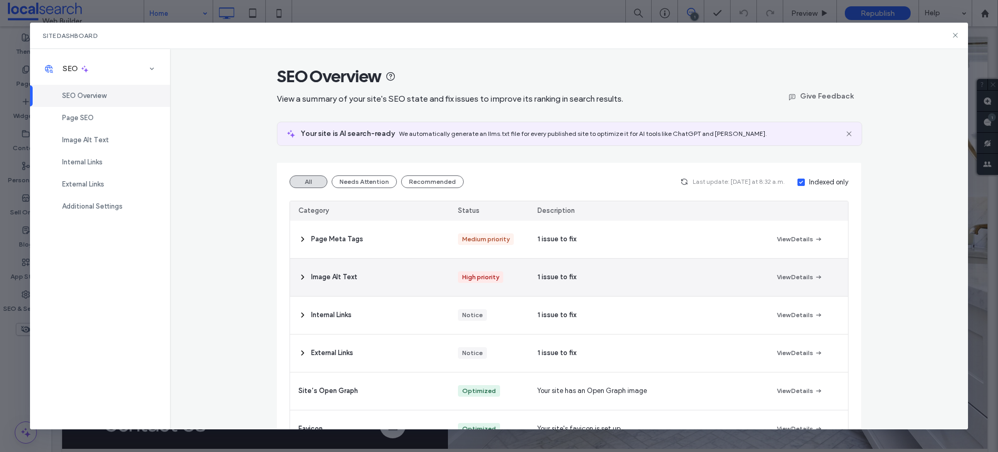
click at [647, 282] on div "1 issue to fix" at bounding box center [648, 276] width 239 height 37
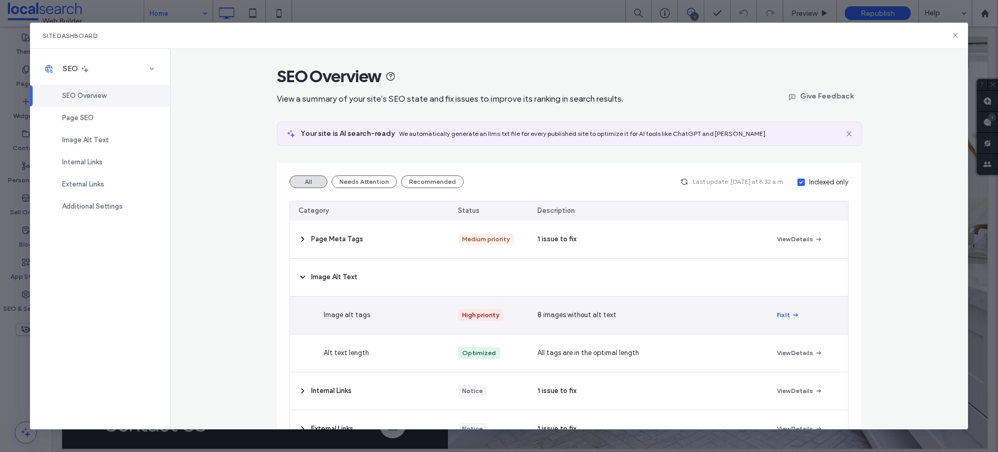
click at [778, 317] on button "Fix It" at bounding box center [788, 314] width 23 height 13
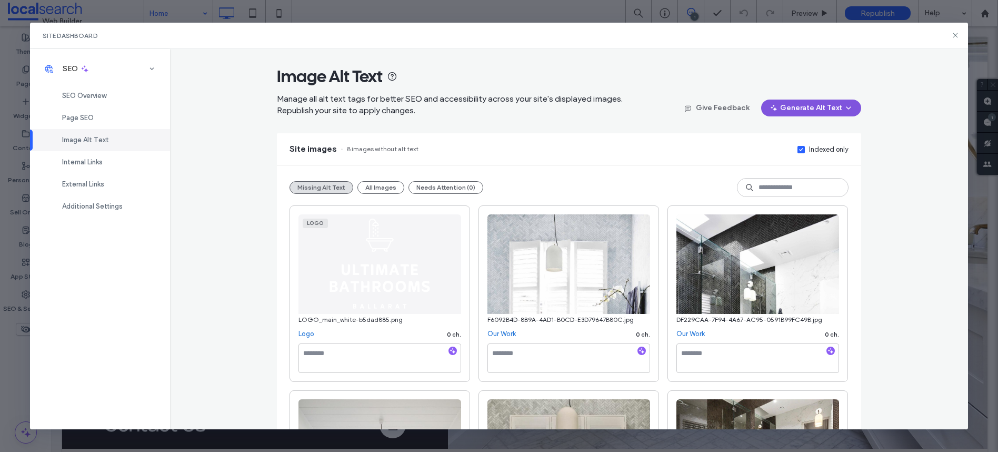
click at [808, 104] on button "Generate Alt Text" at bounding box center [811, 107] width 100 height 17
click at [800, 130] on span "Generate Missing Alt Text Only" at bounding box center [796, 135] width 96 height 11
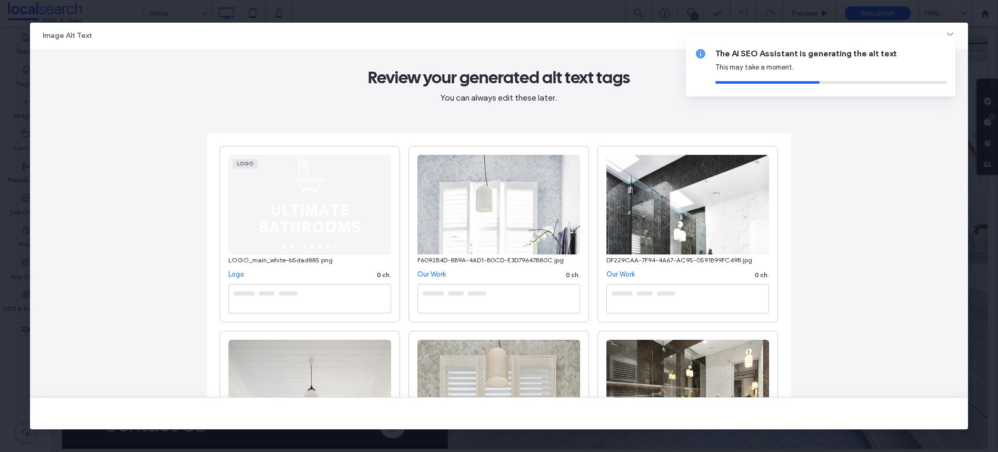
type textarea "**********"
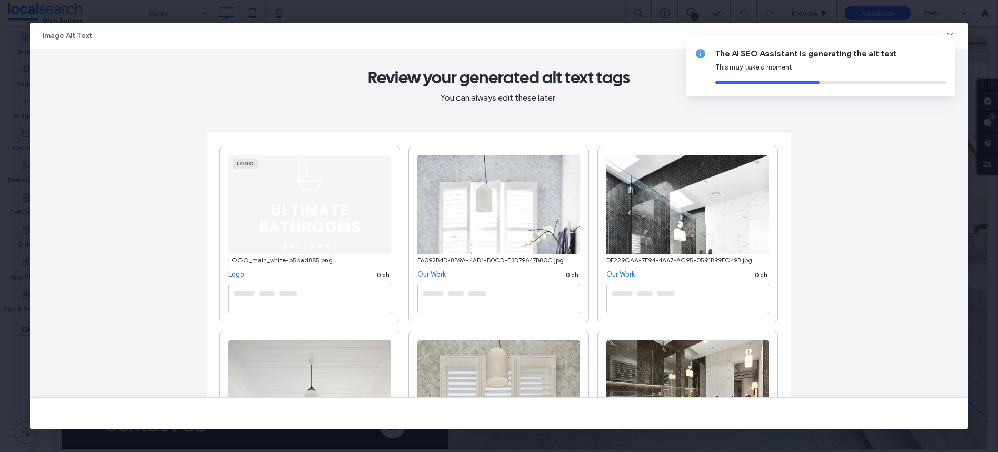
type textarea "**********"
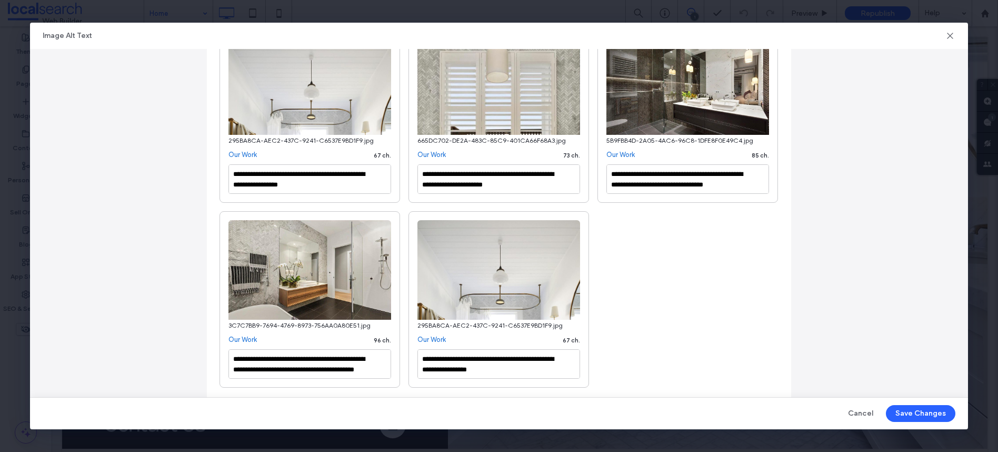
scroll to position [320, 0]
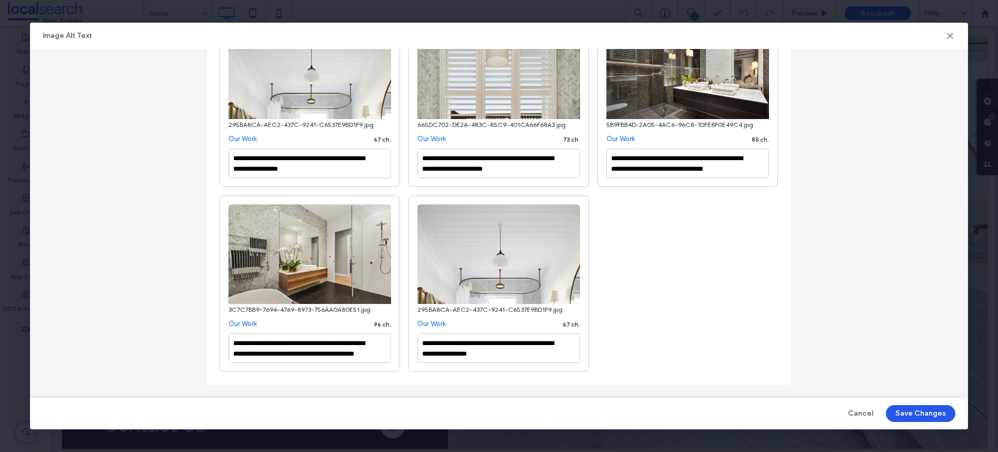
click at [920, 415] on button "Save Changes" at bounding box center [920, 413] width 69 height 17
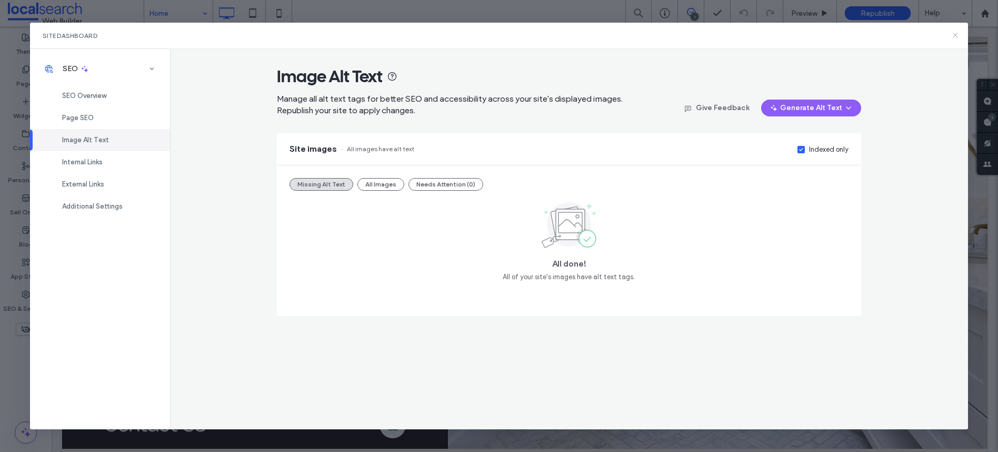
drag, startPoint x: 955, startPoint y: 32, endPoint x: 869, endPoint y: 48, distance: 87.3
click at [955, 32] on icon at bounding box center [955, 35] width 8 height 8
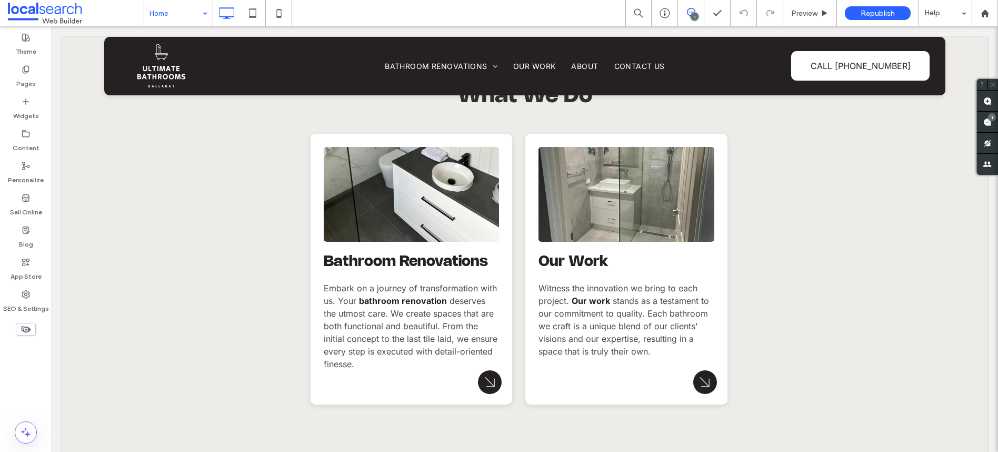
scroll to position [1099, 0]
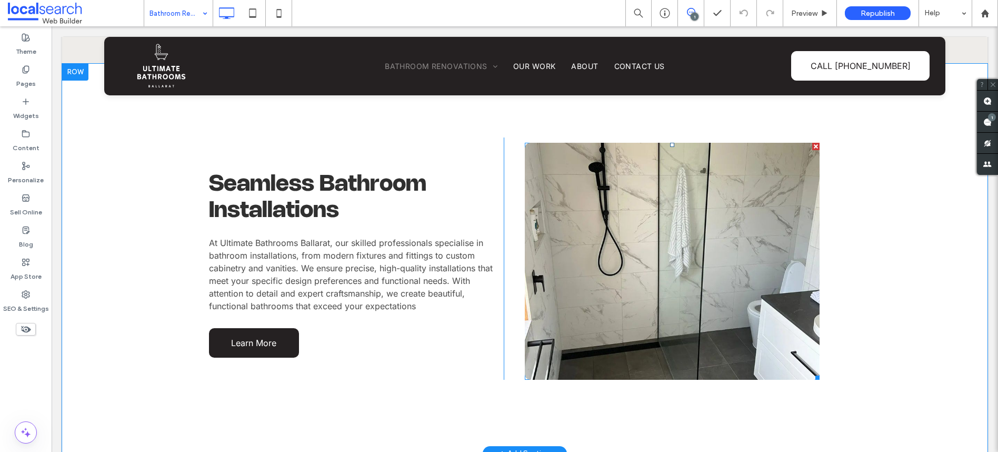
scroll to position [1957, 0]
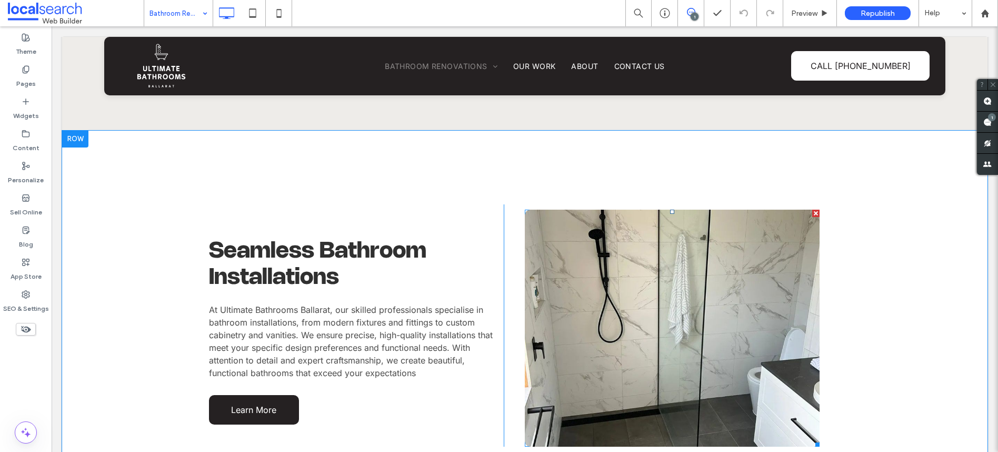
click at [628, 269] on link at bounding box center [672, 327] width 313 height 251
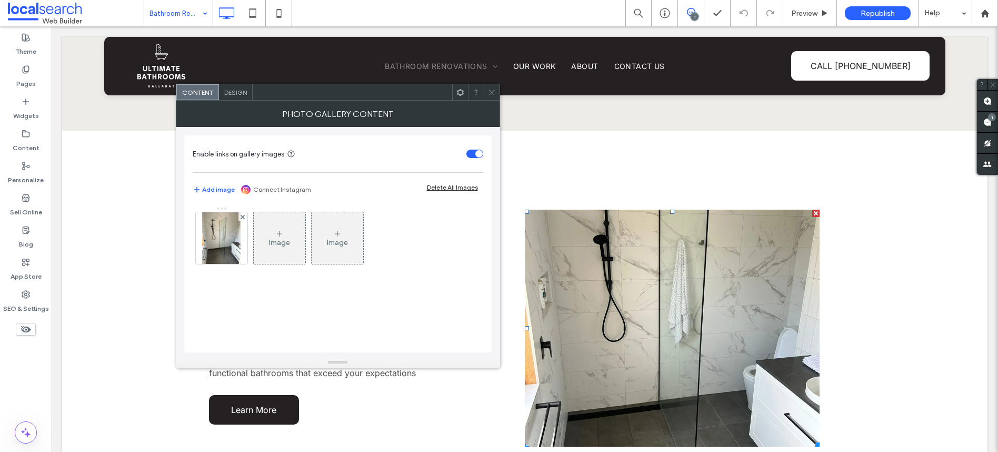
click at [278, 230] on icon at bounding box center [279, 233] width 8 height 8
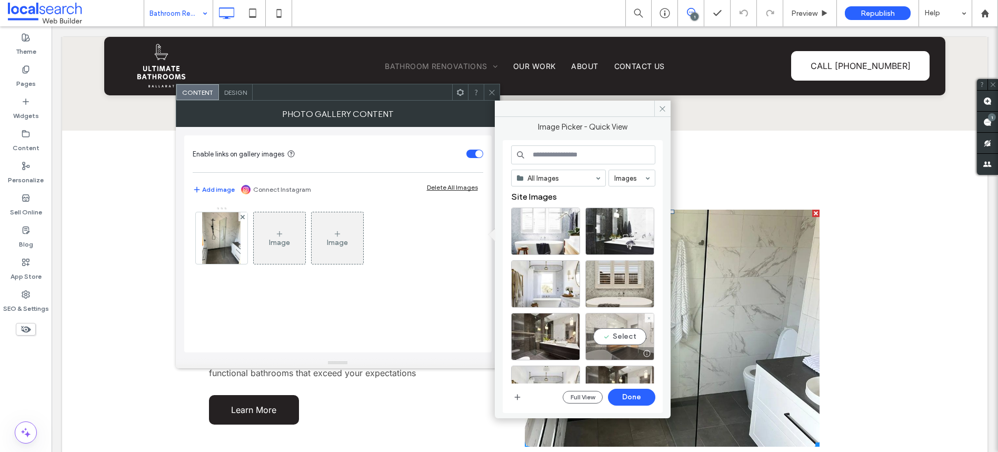
click at [621, 331] on div "Select" at bounding box center [619, 336] width 69 height 47
click at [641, 395] on button "Done" at bounding box center [631, 396] width 47 height 17
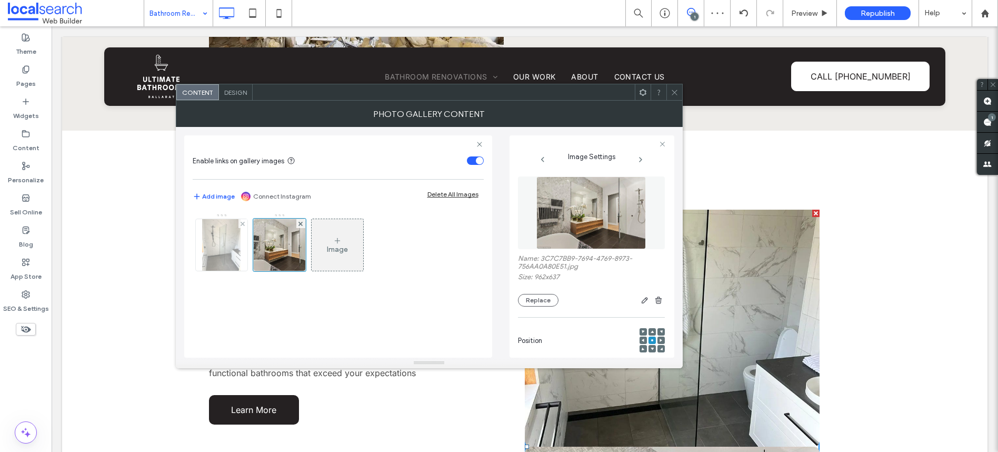
click at [245, 223] on div at bounding box center [242, 223] width 9 height 9
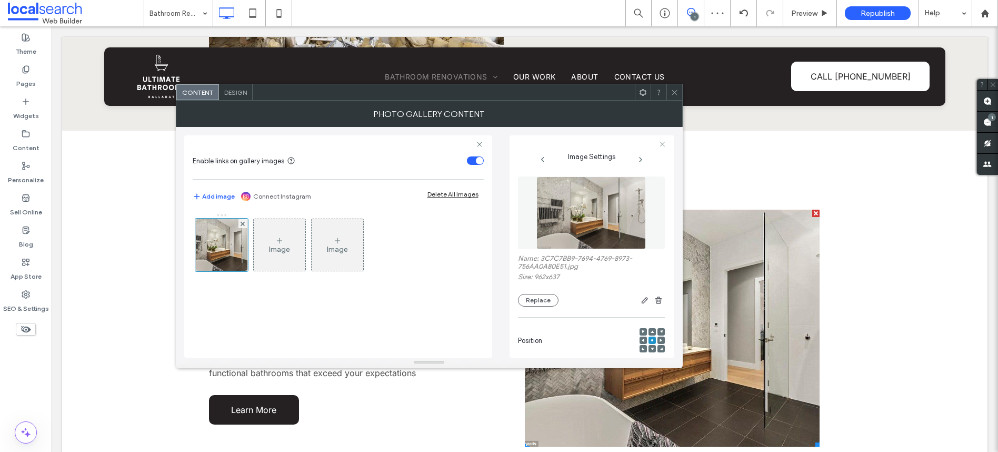
click at [675, 97] on span at bounding box center [674, 92] width 8 height 16
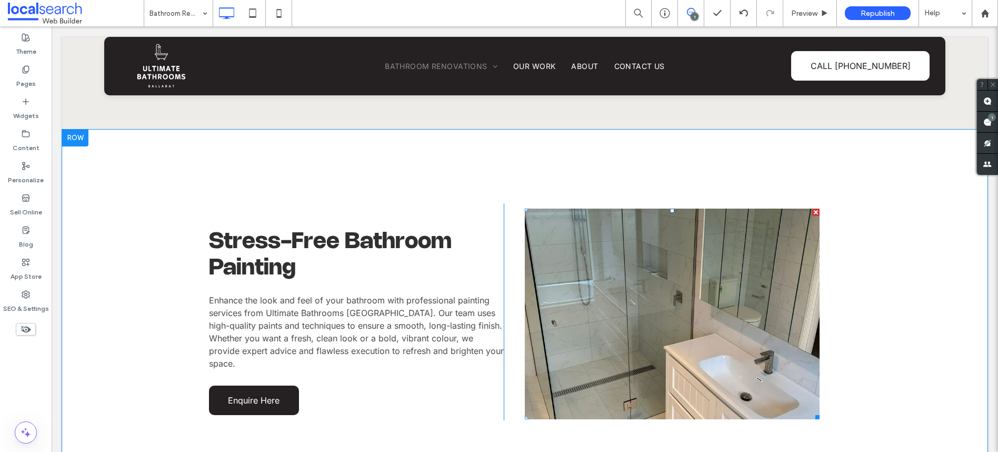
scroll to position [2733, 0]
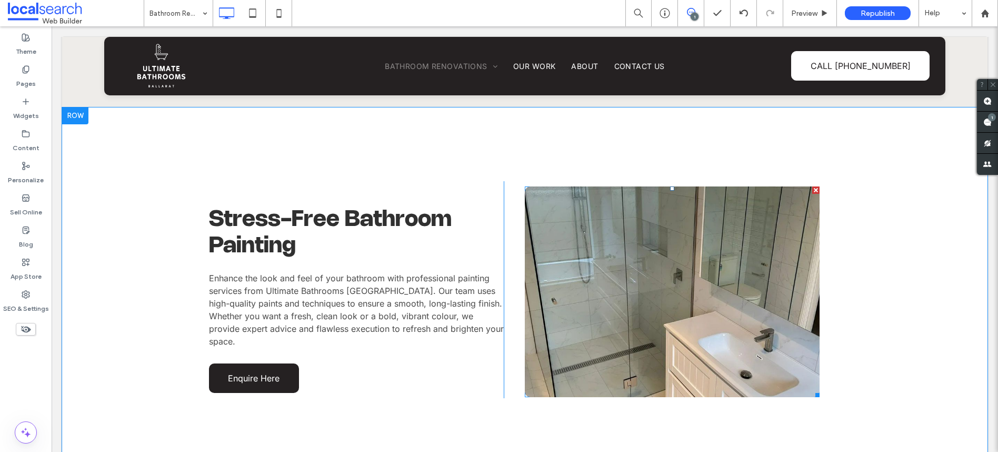
click at [637, 268] on link at bounding box center [672, 291] width 313 height 223
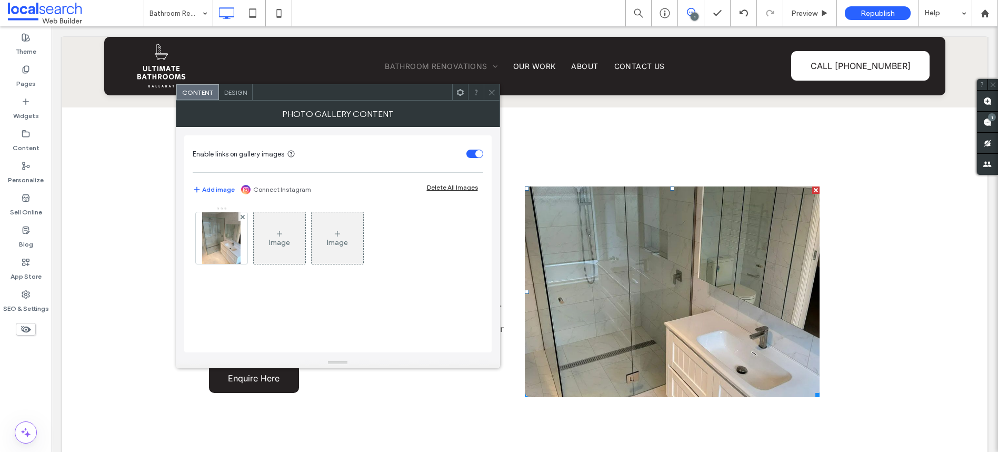
click at [275, 225] on div "Image" at bounding box center [280, 237] width 52 height 49
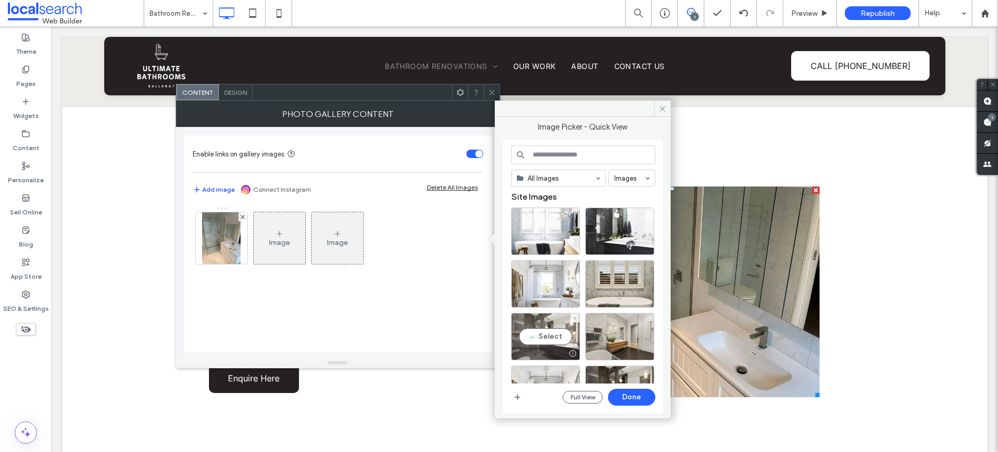
click at [540, 329] on div "Select" at bounding box center [545, 336] width 69 height 47
click at [639, 401] on button "Done" at bounding box center [631, 396] width 47 height 17
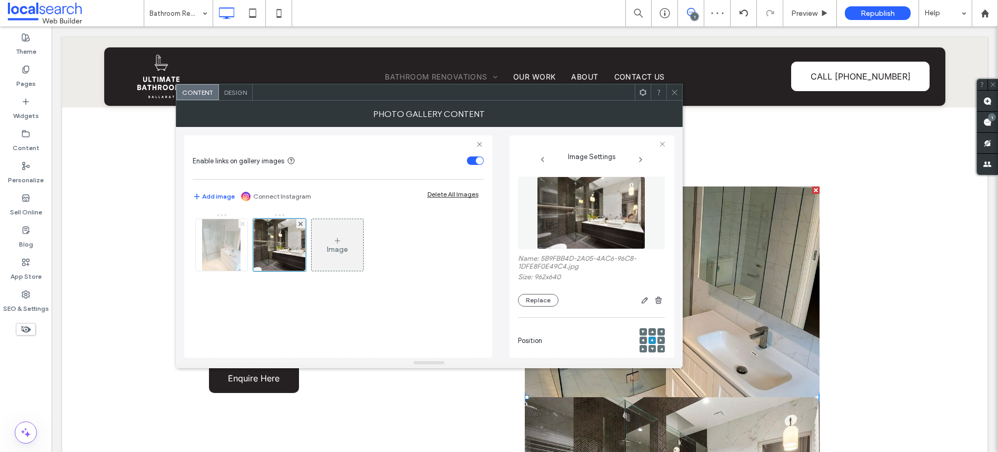
click at [241, 222] on use at bounding box center [243, 223] width 4 height 4
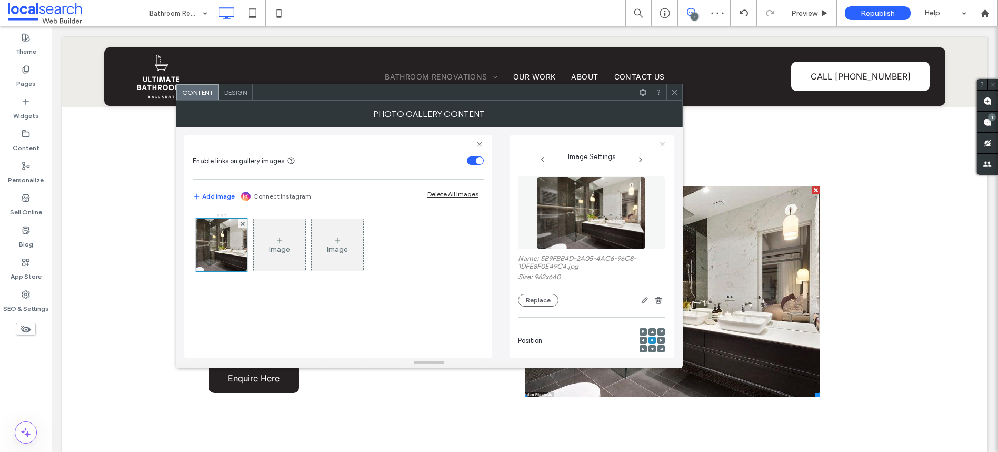
click at [678, 95] on icon at bounding box center [674, 92] width 8 height 8
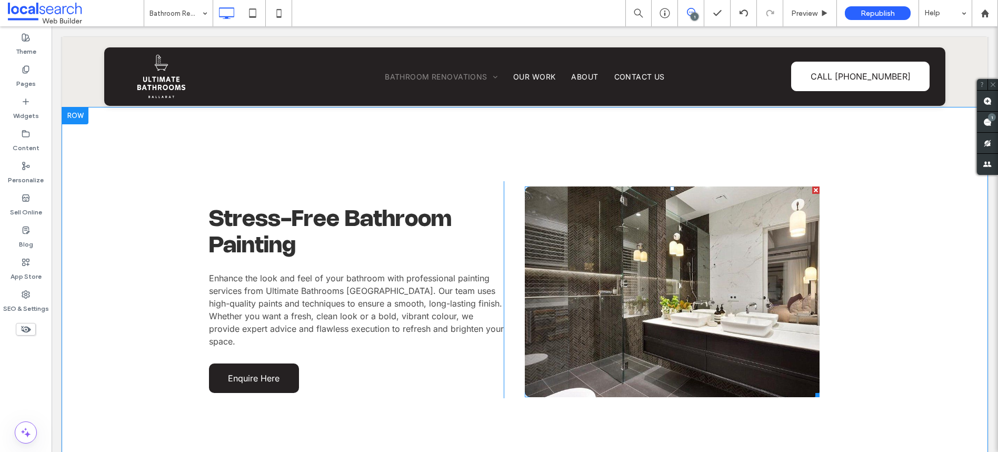
click at [600, 268] on link at bounding box center [672, 291] width 313 height 223
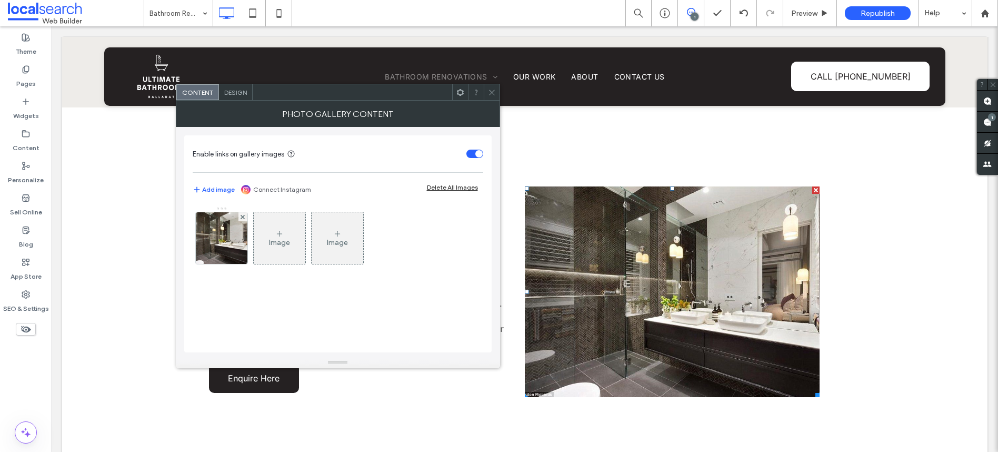
click at [282, 232] on icon at bounding box center [279, 233] width 8 height 8
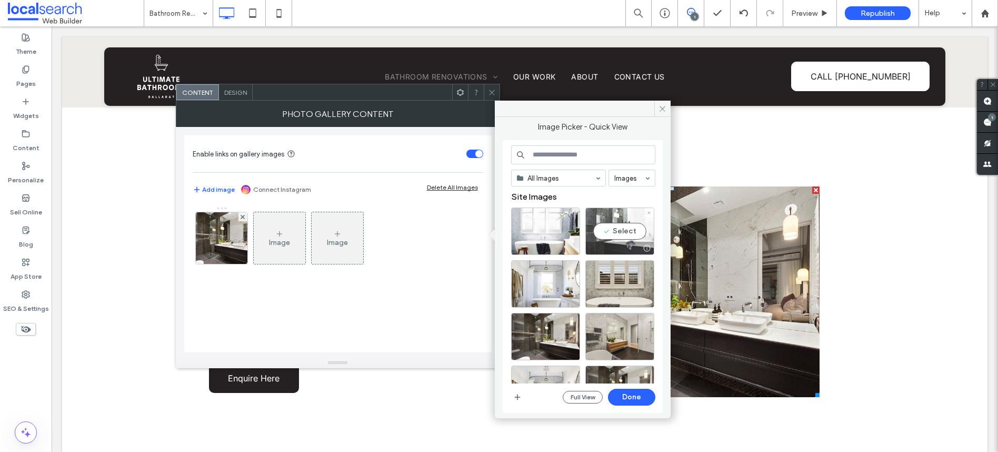
click at [611, 235] on div "Select" at bounding box center [619, 230] width 69 height 47
click at [634, 406] on div "All Images Images Site Images Full View Done" at bounding box center [583, 276] width 144 height 263
click at [632, 399] on button "Done" at bounding box center [631, 396] width 47 height 17
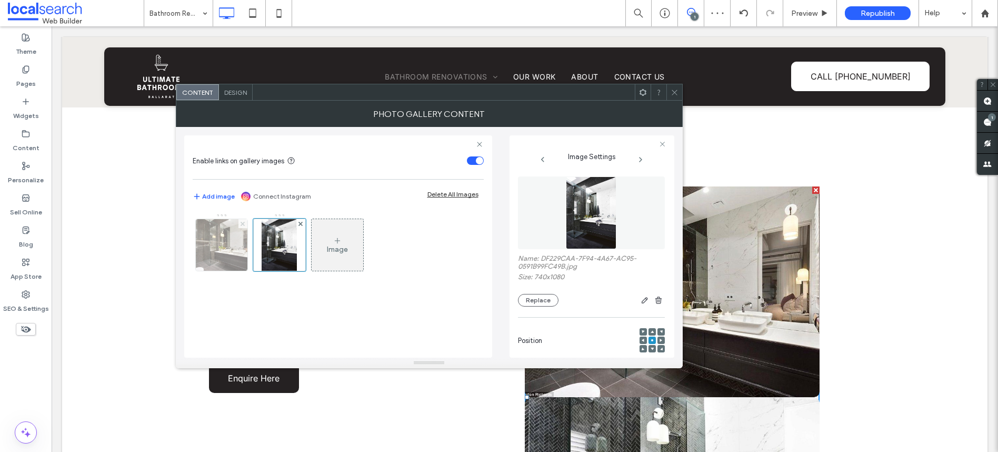
click at [242, 222] on icon at bounding box center [243, 224] width 4 height 4
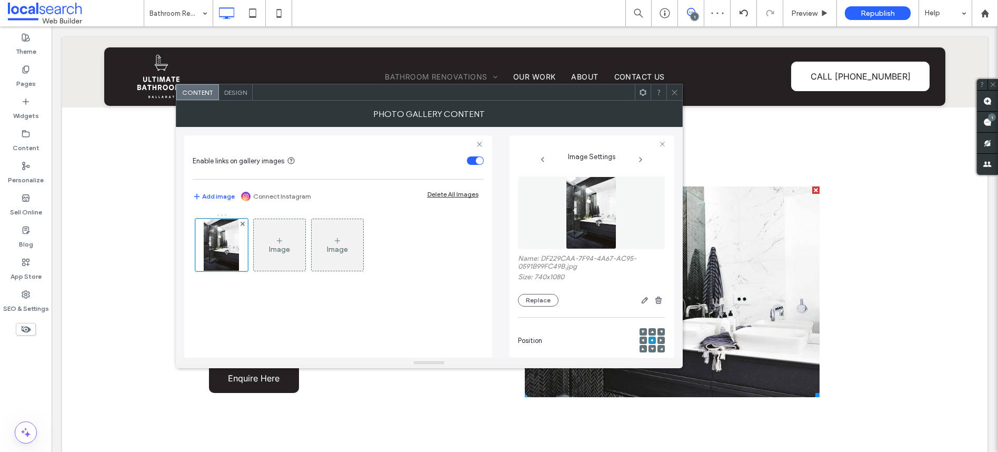
click at [678, 92] on div at bounding box center [674, 92] width 16 height 16
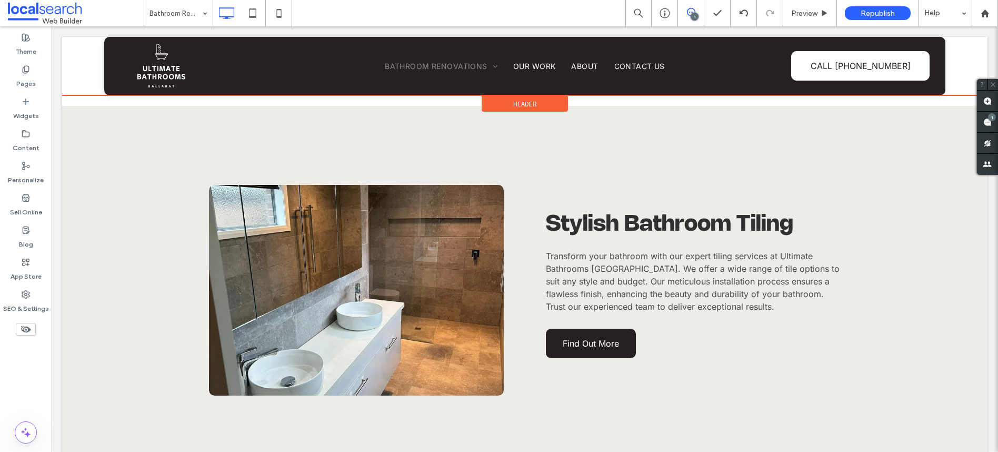
scroll to position [2164, 0]
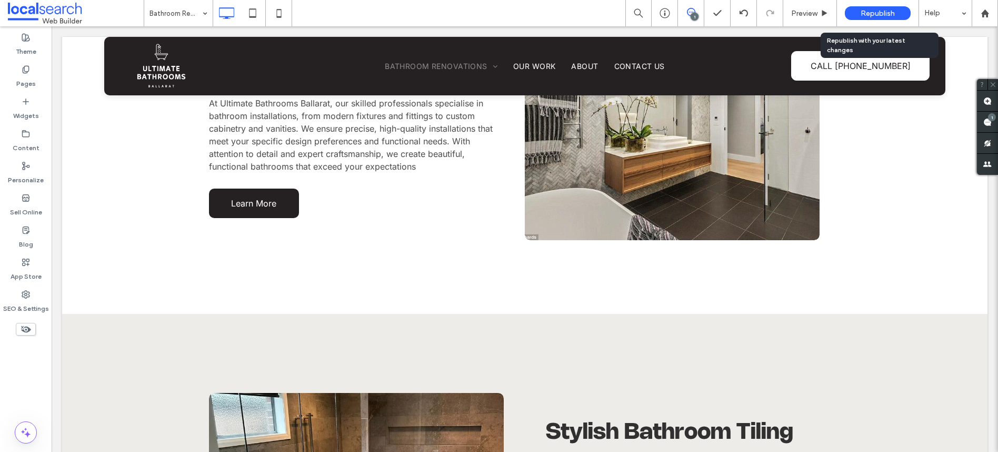
click at [878, 10] on span "Republish" at bounding box center [877, 13] width 34 height 9
